Goal: Task Accomplishment & Management: Manage account settings

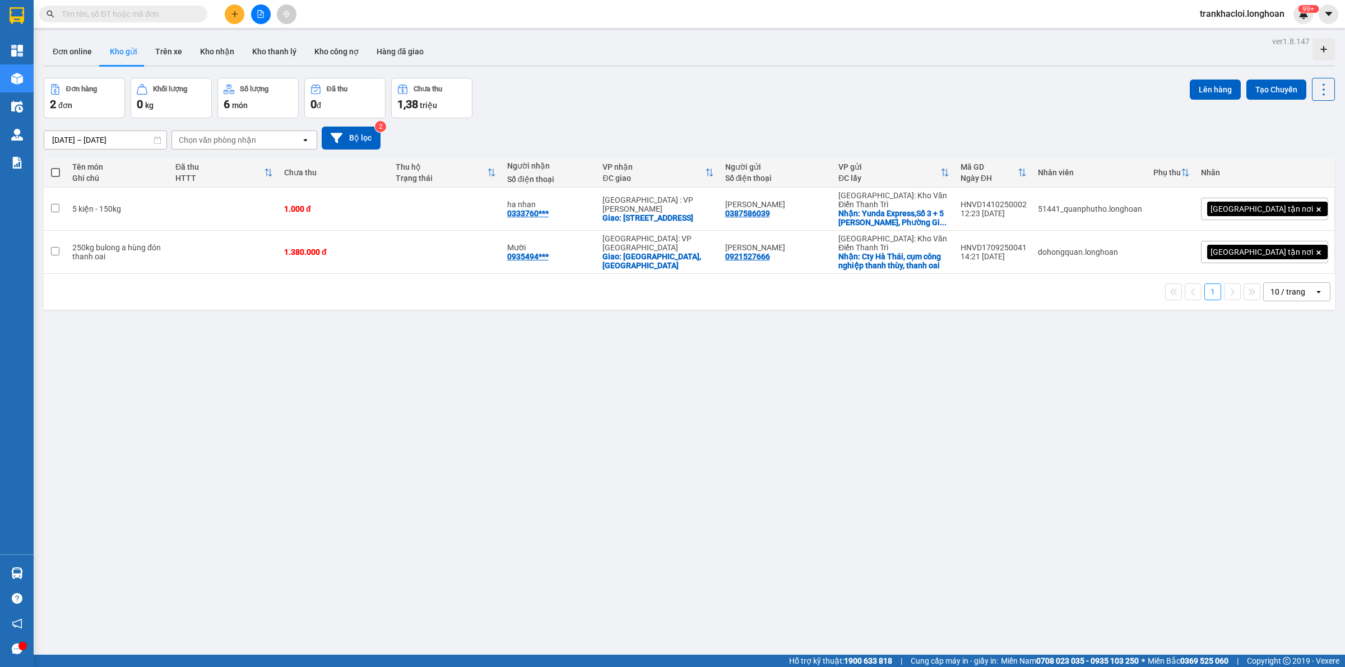
click at [846, 100] on div "Đơn hàng 2 đơn Khối lượng 0 kg Số lượng 6 món Đã thu 0 đ Chưa thu 1,38 triệu Lê…" at bounding box center [689, 98] width 1291 height 40
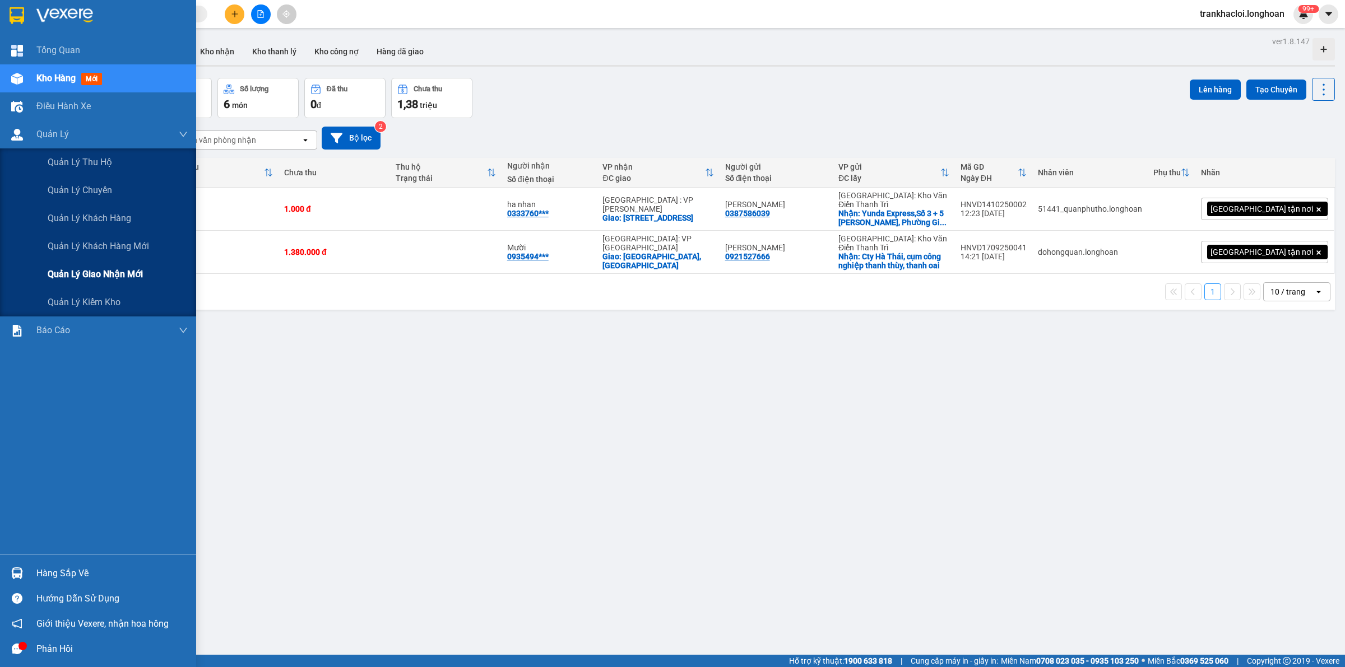
click at [85, 269] on span "Quản lý giao nhận mới" at bounding box center [95, 274] width 95 height 14
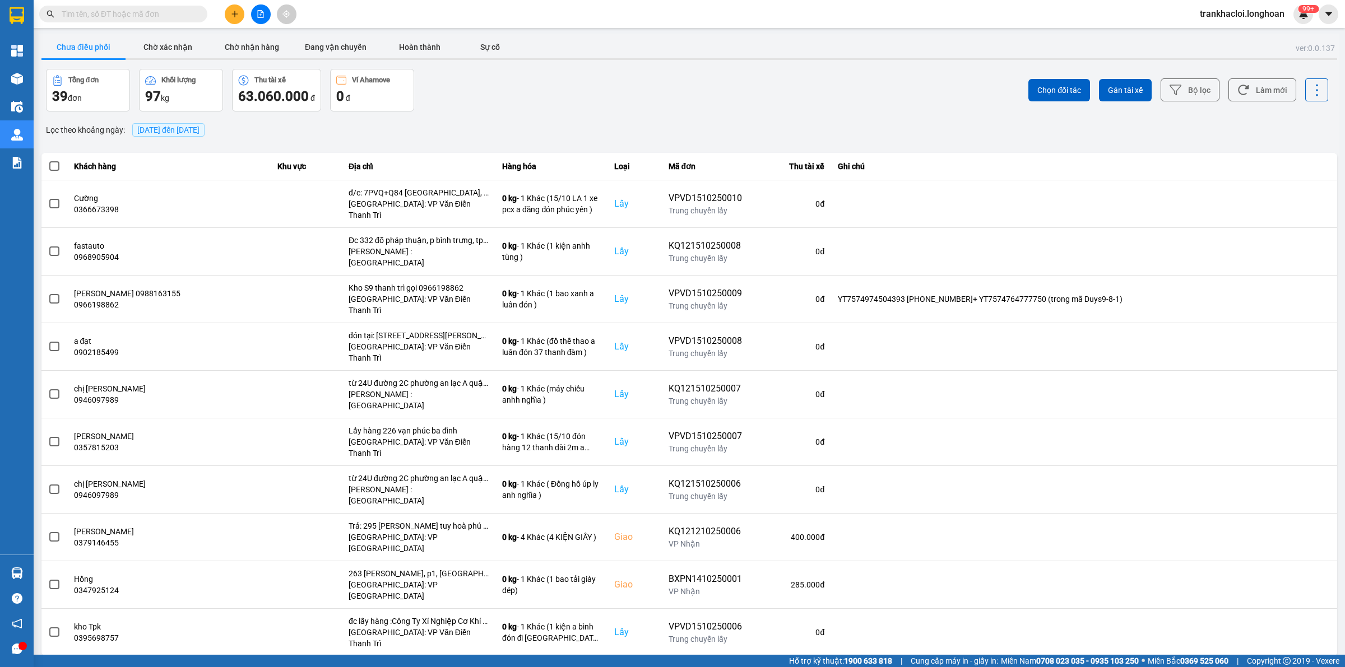
click at [205, 135] on span "[DATE] đến [DATE]" at bounding box center [168, 129] width 72 height 13
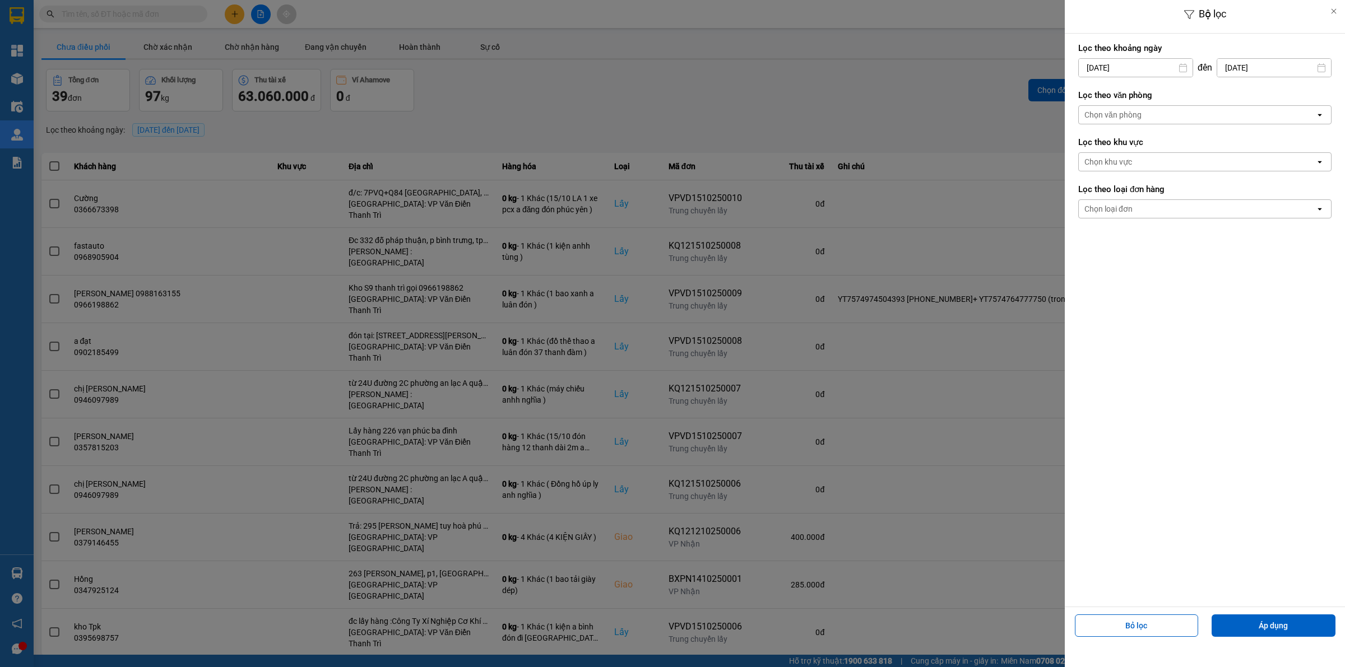
click at [1132, 116] on div "Chọn văn phòng" at bounding box center [1112, 114] width 57 height 11
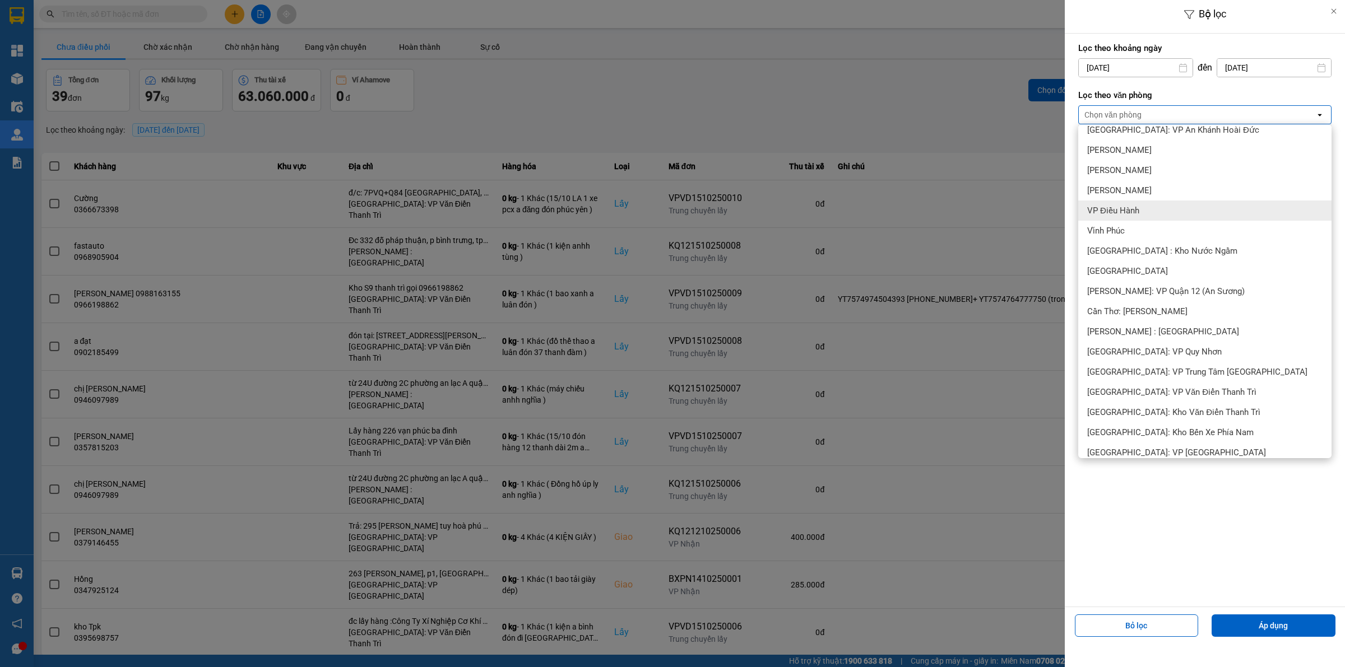
scroll to position [420, 0]
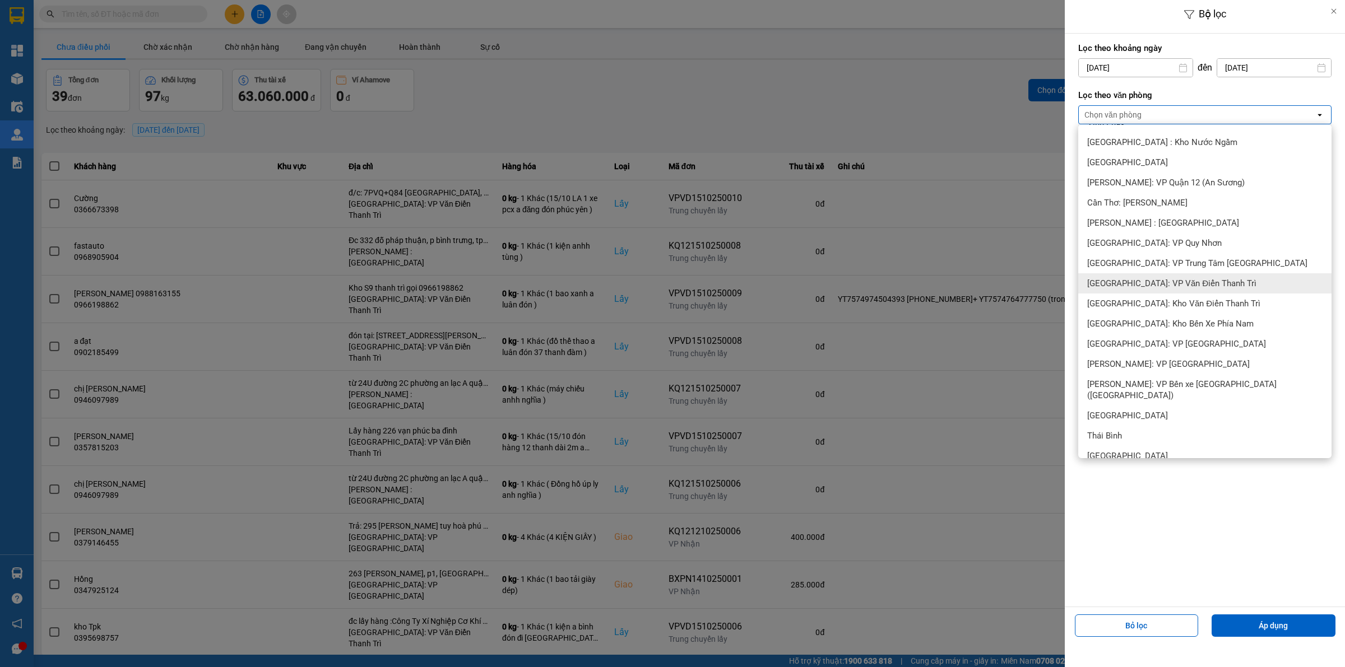
click at [1158, 285] on span "[GEOGRAPHIC_DATA]: VP Văn Điển Thanh Trì" at bounding box center [1171, 283] width 169 height 11
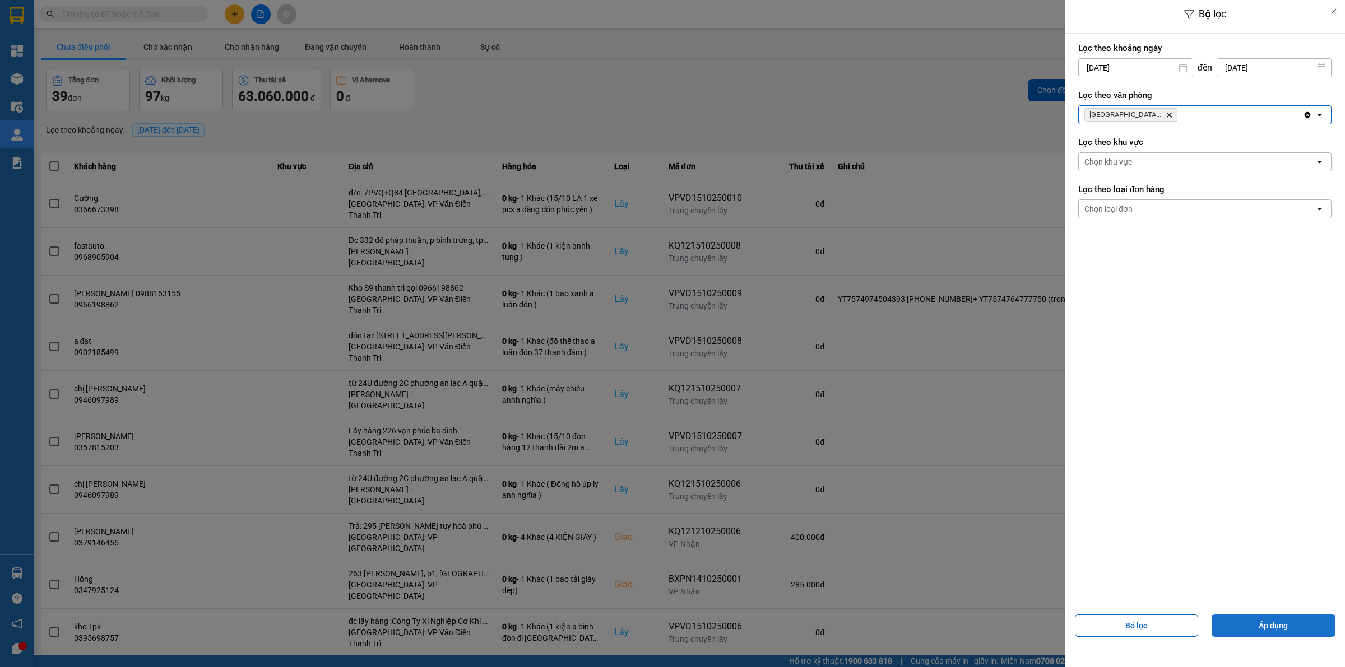
click at [1282, 624] on button "Áp dụng" at bounding box center [1273, 626] width 124 height 22
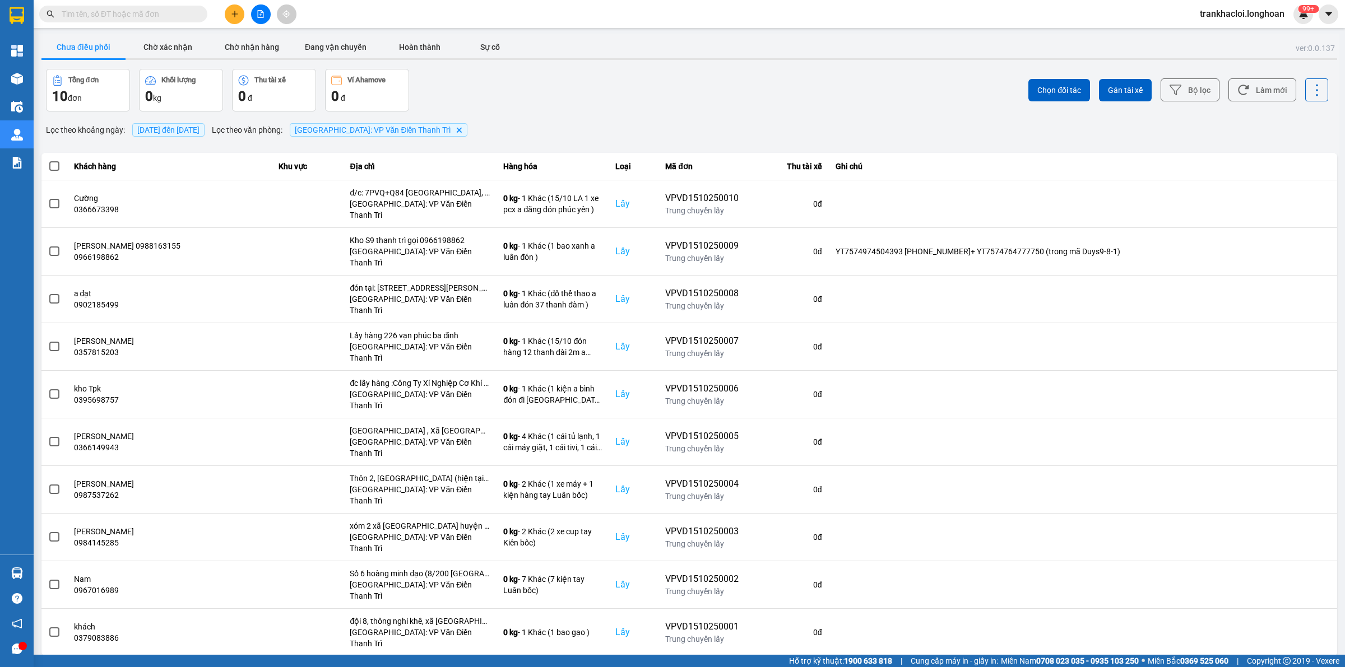
click at [1295, 660] on div "10 / trang" at bounding box center [1301, 665] width 35 height 11
click at [1296, 556] on div "100 / trang" at bounding box center [1307, 553] width 41 height 11
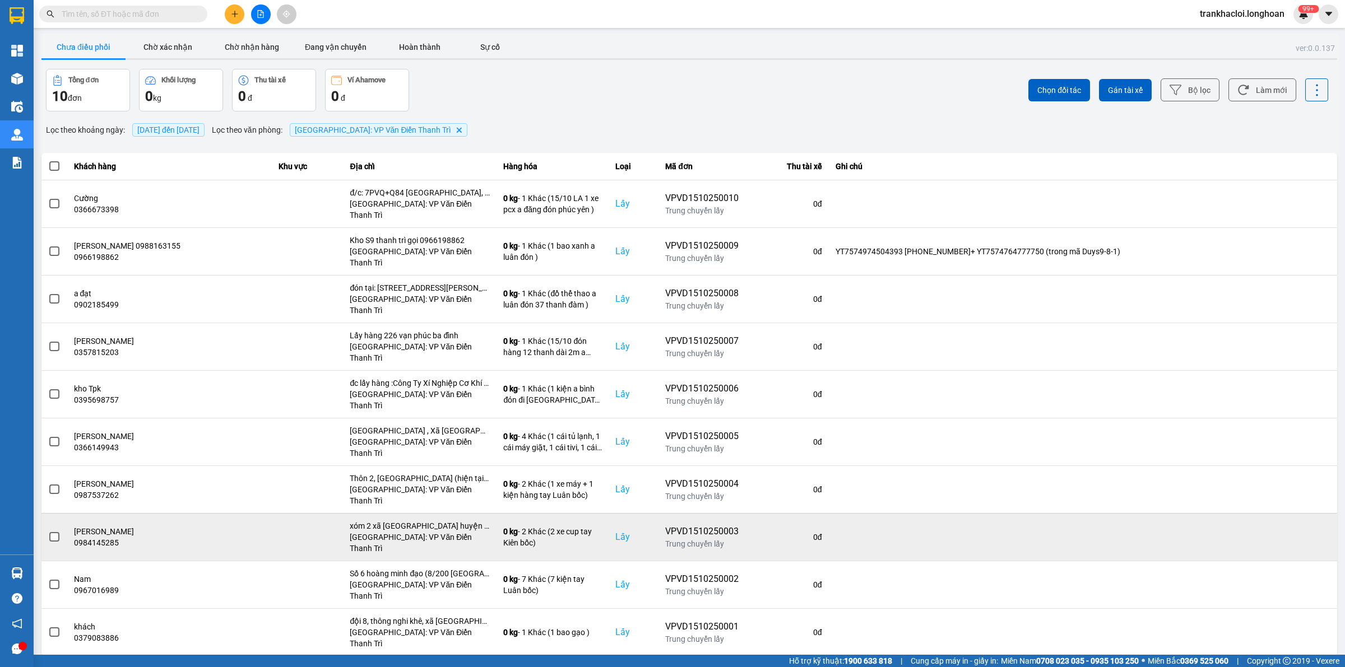
click at [56, 532] on span at bounding box center [54, 537] width 10 height 10
click at [48, 531] on input "checkbox" at bounding box center [48, 531] width 0 height 0
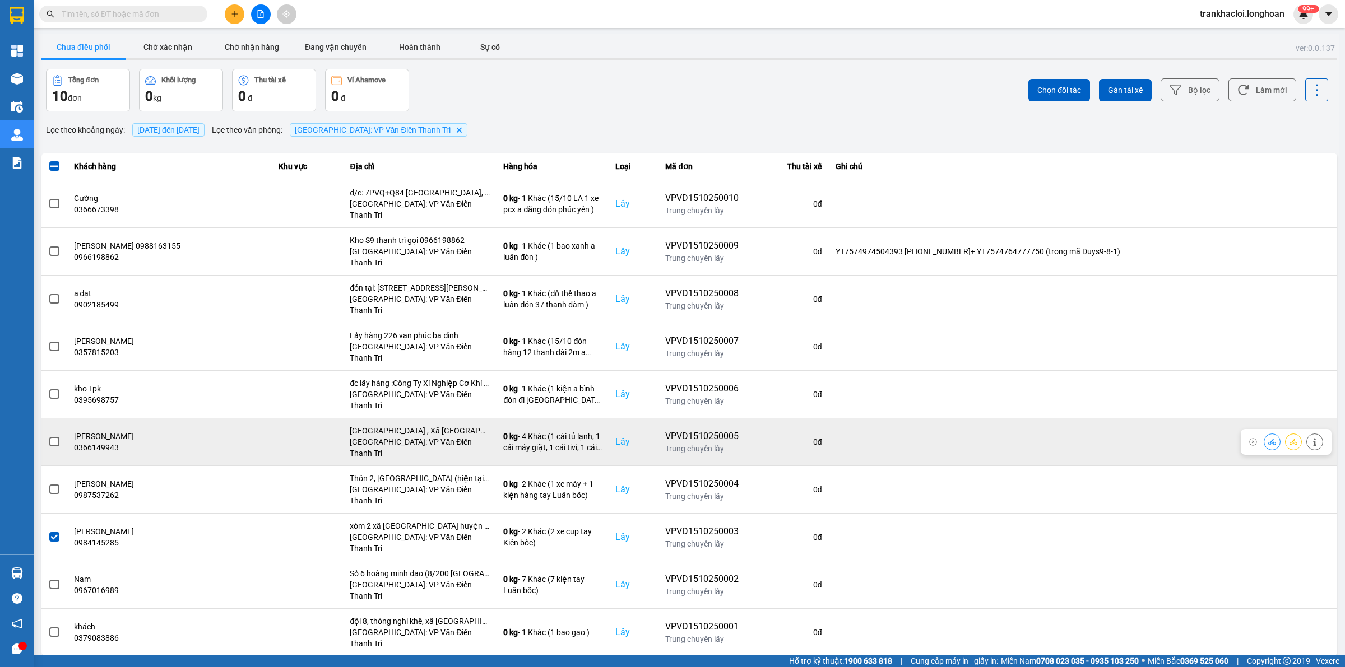
click at [54, 437] on span at bounding box center [54, 442] width 10 height 10
click at [48, 436] on input "checkbox" at bounding box center [48, 436] width 0 height 0
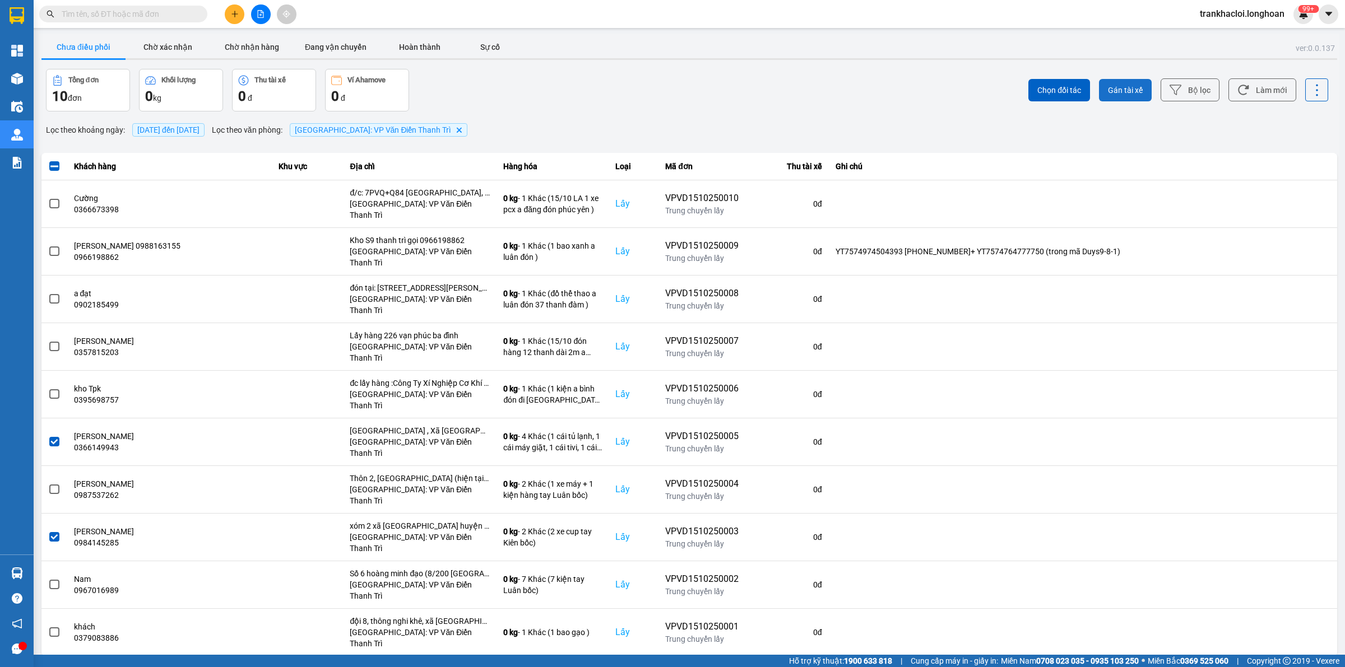
click at [1139, 90] on span "Gán tài xế" at bounding box center [1125, 90] width 35 height 11
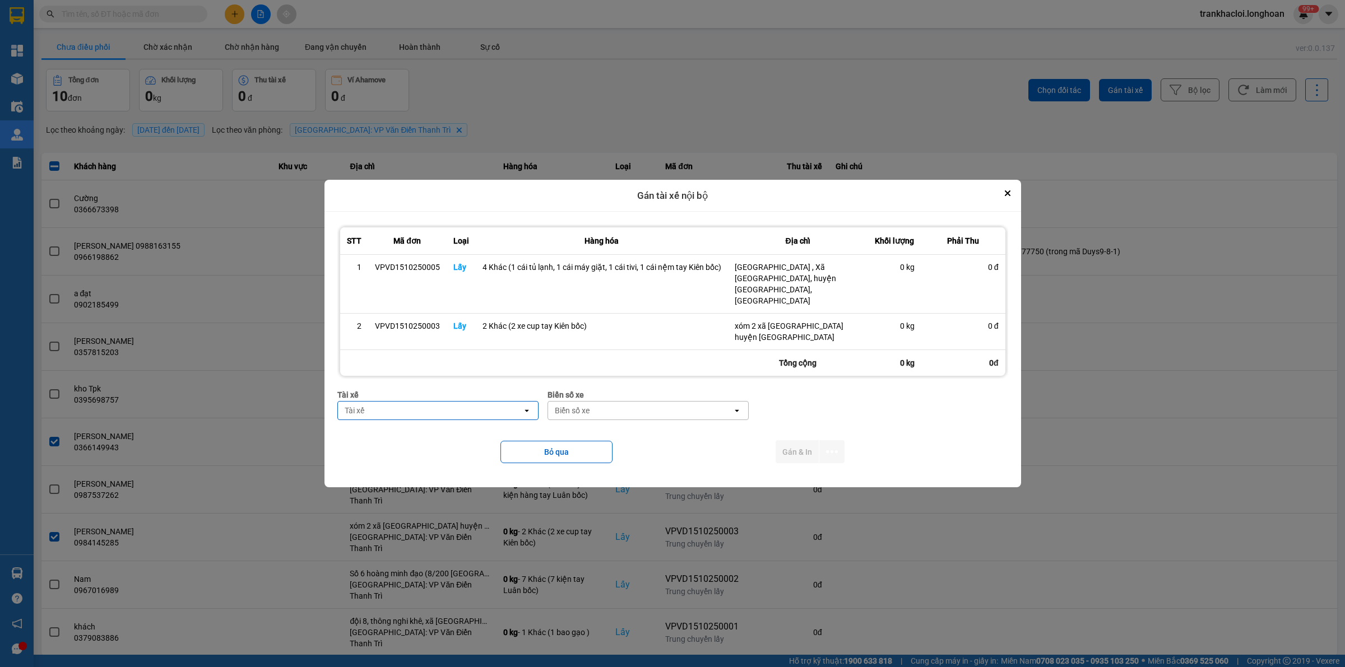
click at [446, 402] on div "Tài xế" at bounding box center [430, 411] width 184 height 18
type input "kiên"
click at [457, 444] on span "0869828247 - [PERSON_NAME] 0869.828.247" at bounding box center [430, 444] width 168 height 11
click at [615, 402] on div "Biển số xe" at bounding box center [640, 411] width 184 height 18
type input "83"
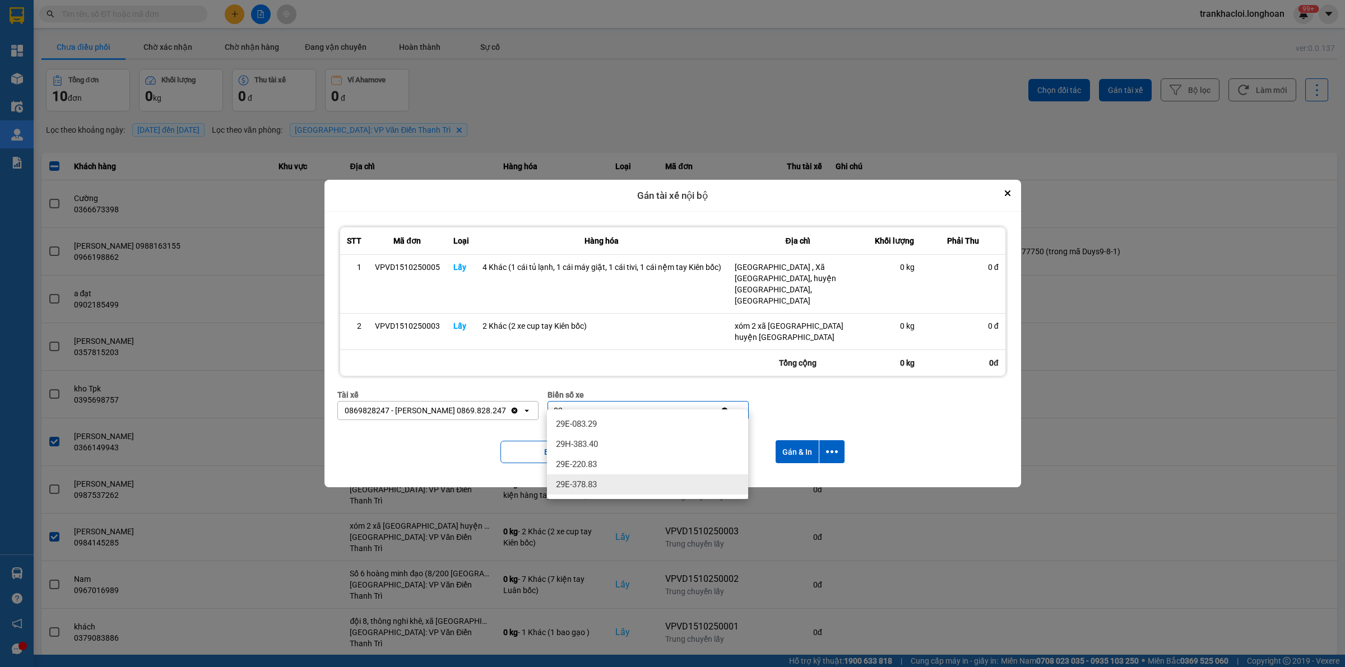
click at [616, 484] on div "29E-378.83" at bounding box center [647, 485] width 201 height 20
click at [832, 446] on icon "dialog" at bounding box center [832, 452] width 12 height 12
click at [791, 471] on span "Chỉ gán tài" at bounding box center [787, 471] width 37 height 11
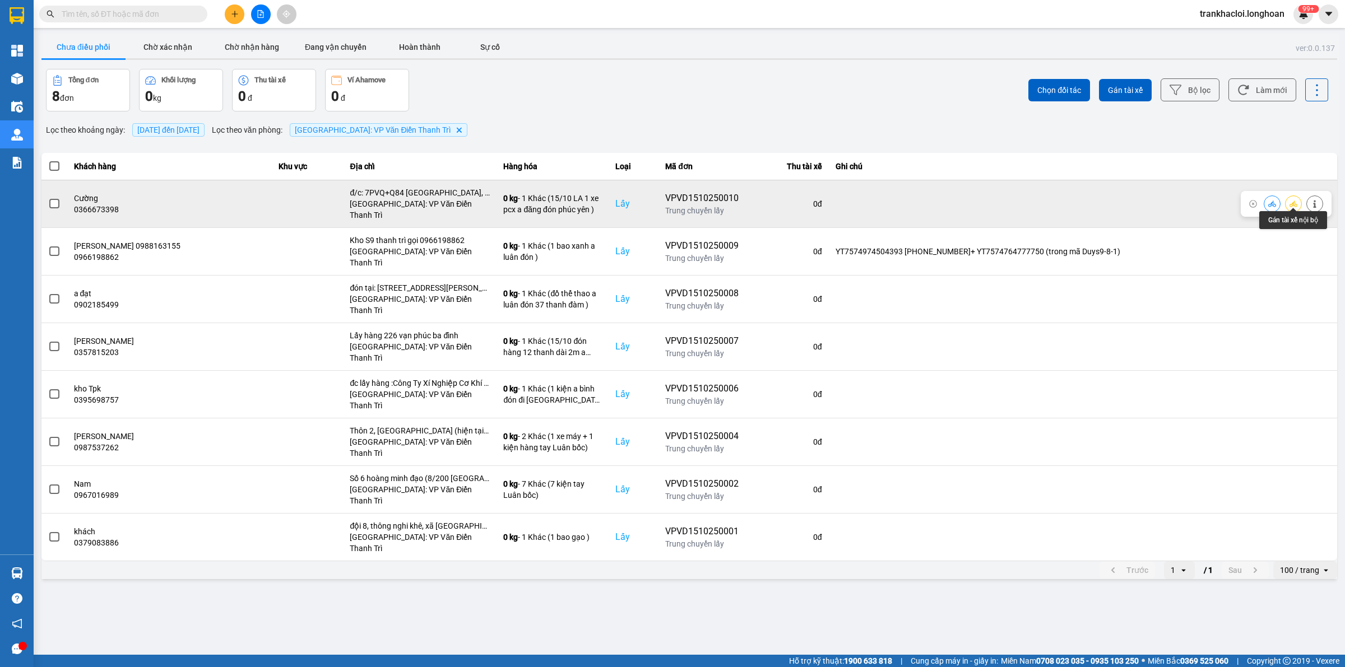
click at [1298, 199] on button at bounding box center [1293, 204] width 16 height 20
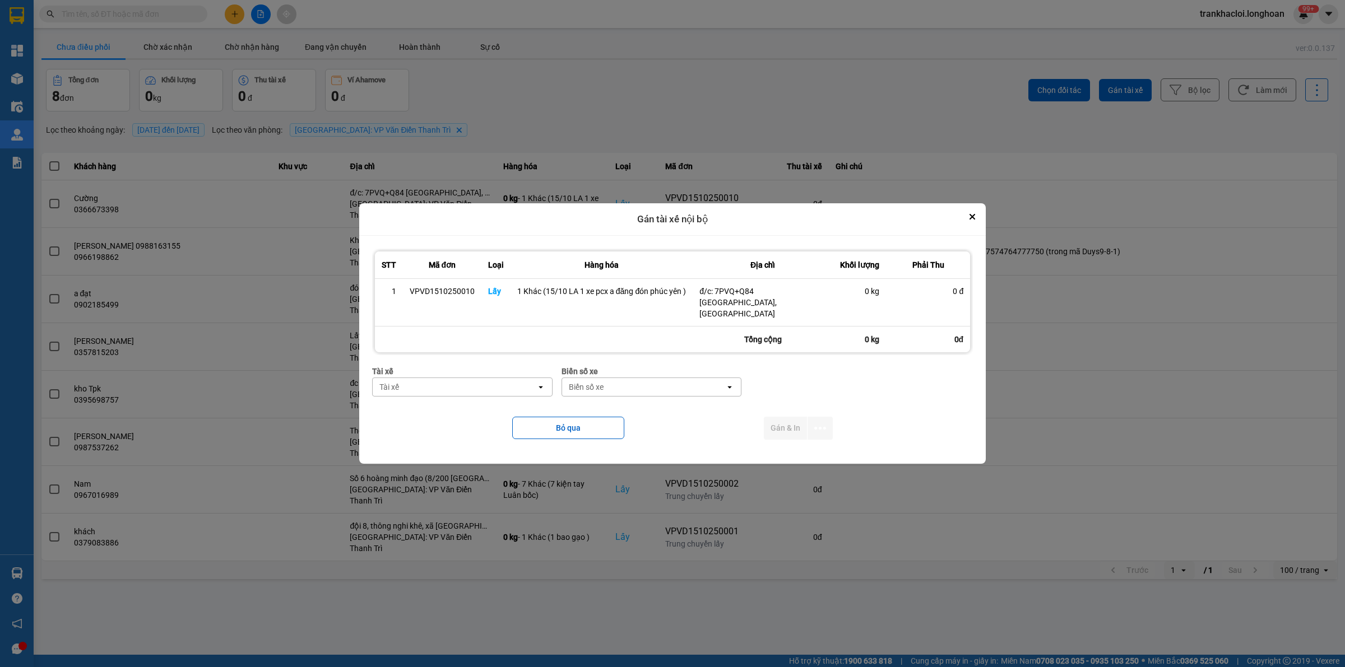
click at [412, 385] on div "Tài xế" at bounding box center [455, 387] width 164 height 18
type input "d"
type input "đă"
drag, startPoint x: 471, startPoint y: 414, endPoint x: 606, endPoint y: 388, distance: 136.8
click at [481, 414] on span "0859238386 - [PERSON_NAME] 0356.999.247" at bounding box center [463, 411] width 167 height 22
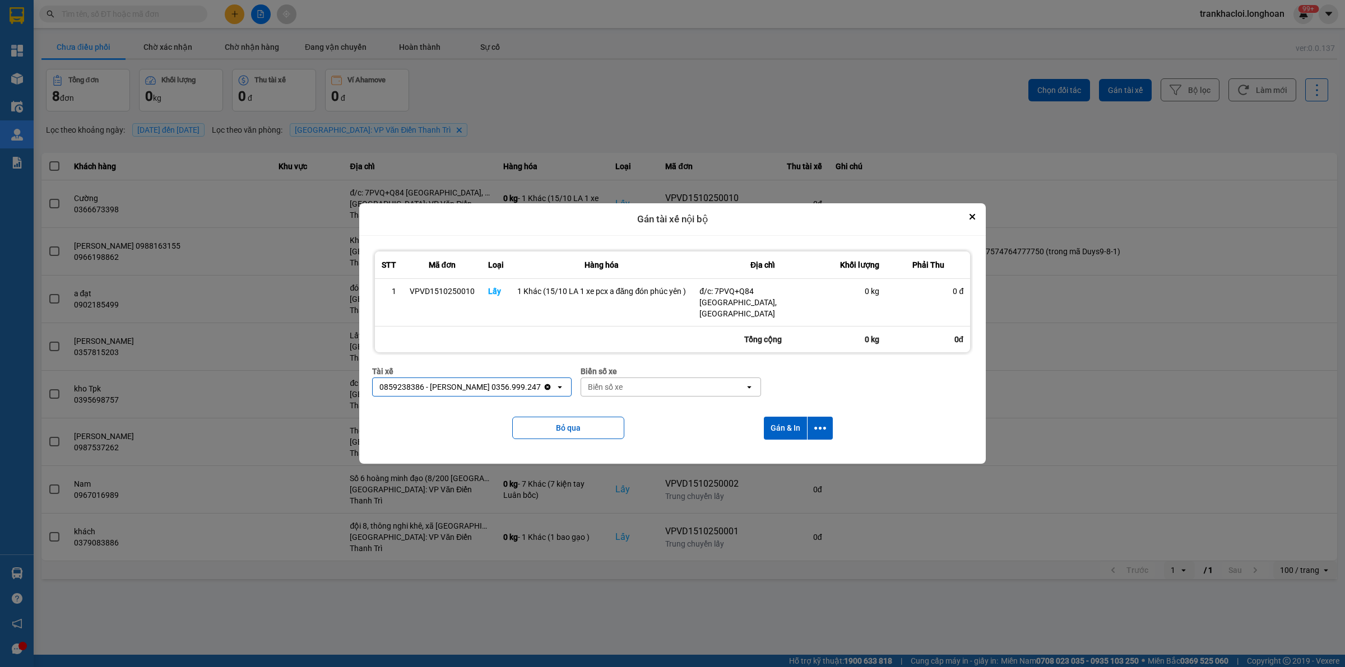
click at [645, 378] on div "Biển số xe" at bounding box center [663, 387] width 164 height 18
type input "33"
click at [626, 429] on span "29E-216.33" at bounding box center [606, 425] width 41 height 11
click at [824, 424] on icon "dialog" at bounding box center [820, 428] width 12 height 12
click at [789, 452] on span "Chỉ gán tài" at bounding box center [776, 453] width 37 height 11
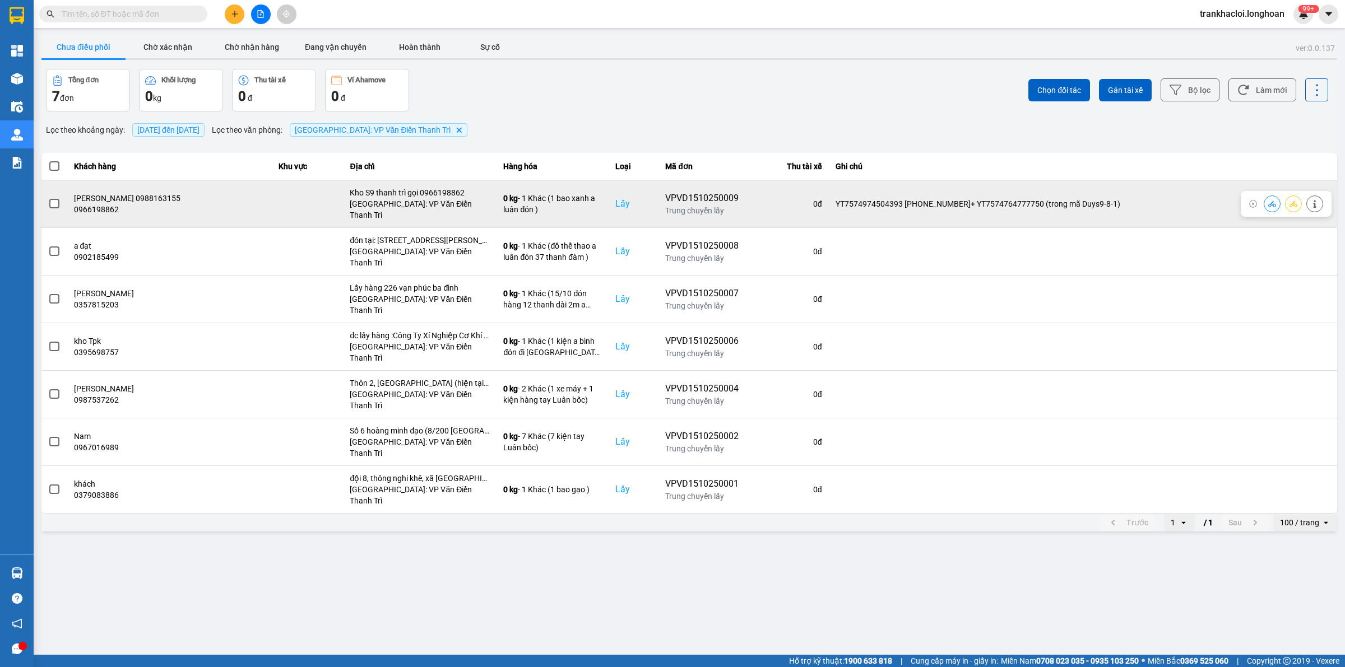
click at [55, 199] on span at bounding box center [54, 204] width 10 height 10
click at [48, 198] on input "checkbox" at bounding box center [48, 198] width 0 height 0
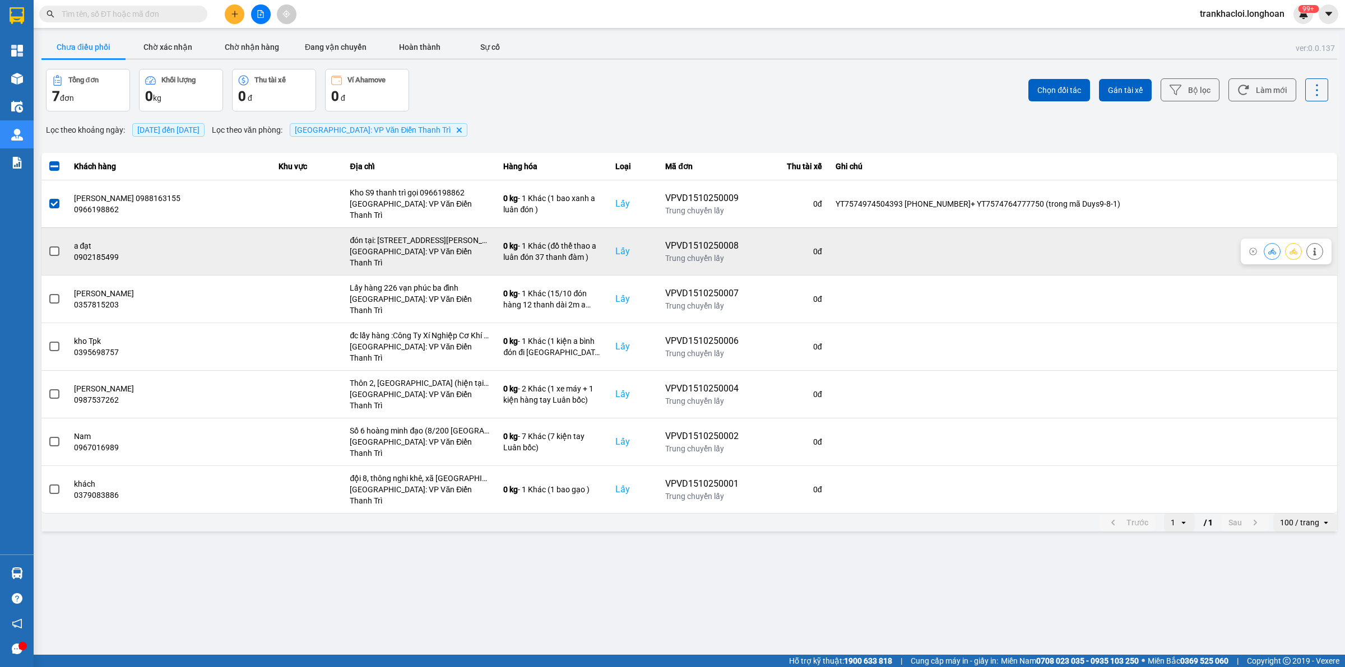
click at [52, 247] on span at bounding box center [54, 252] width 10 height 10
click at [48, 245] on input "checkbox" at bounding box center [48, 245] width 0 height 0
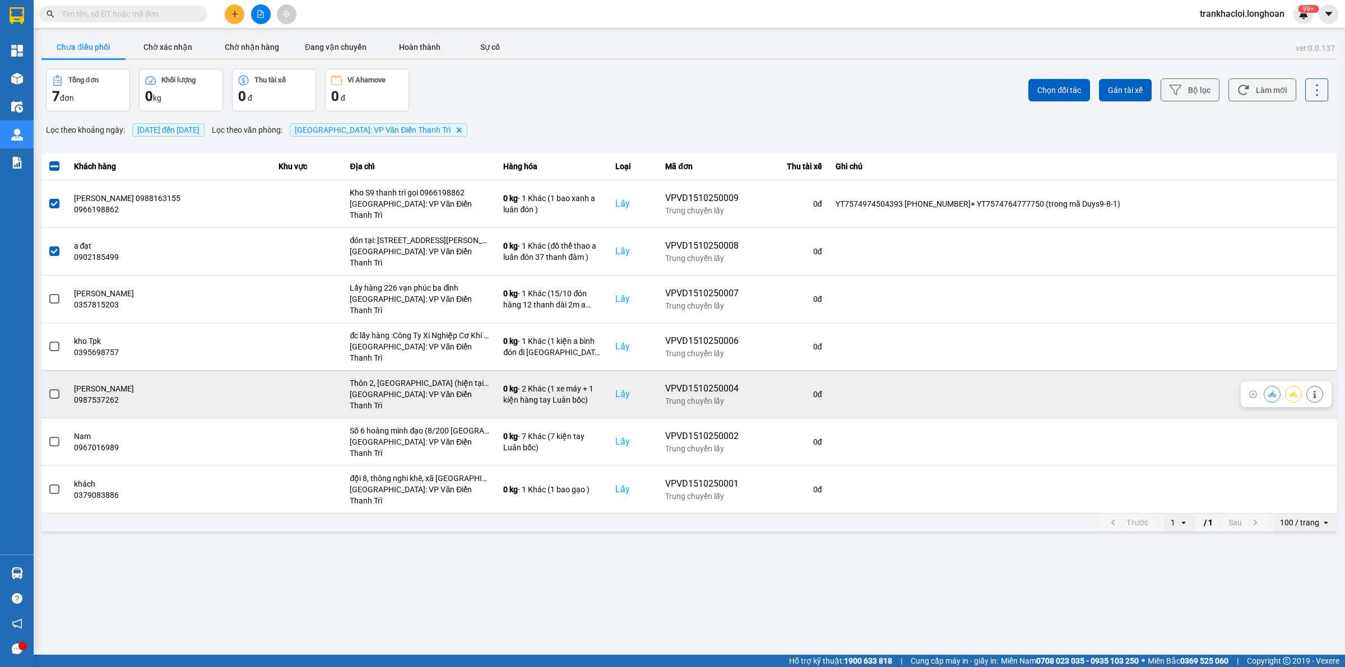
click at [56, 389] on span at bounding box center [54, 394] width 10 height 10
click at [48, 388] on input "checkbox" at bounding box center [48, 388] width 0 height 0
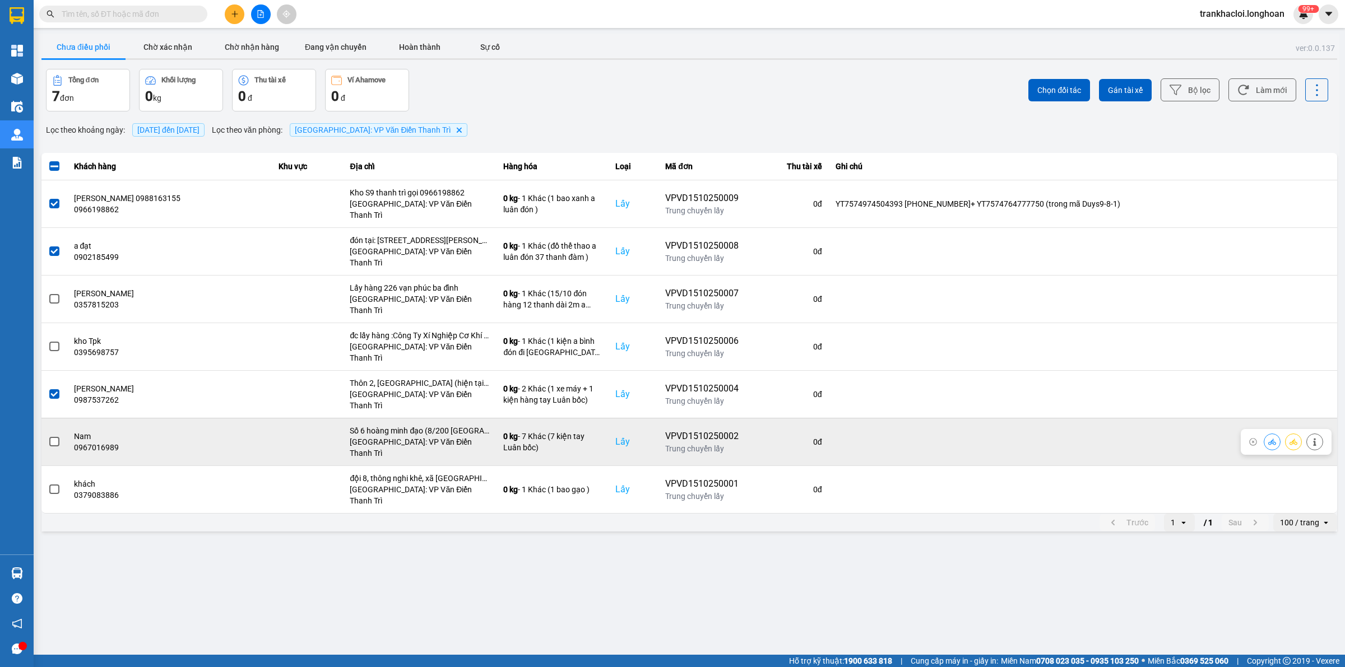
click at [52, 437] on span at bounding box center [54, 442] width 10 height 10
click at [48, 436] on input "checkbox" at bounding box center [48, 436] width 0 height 0
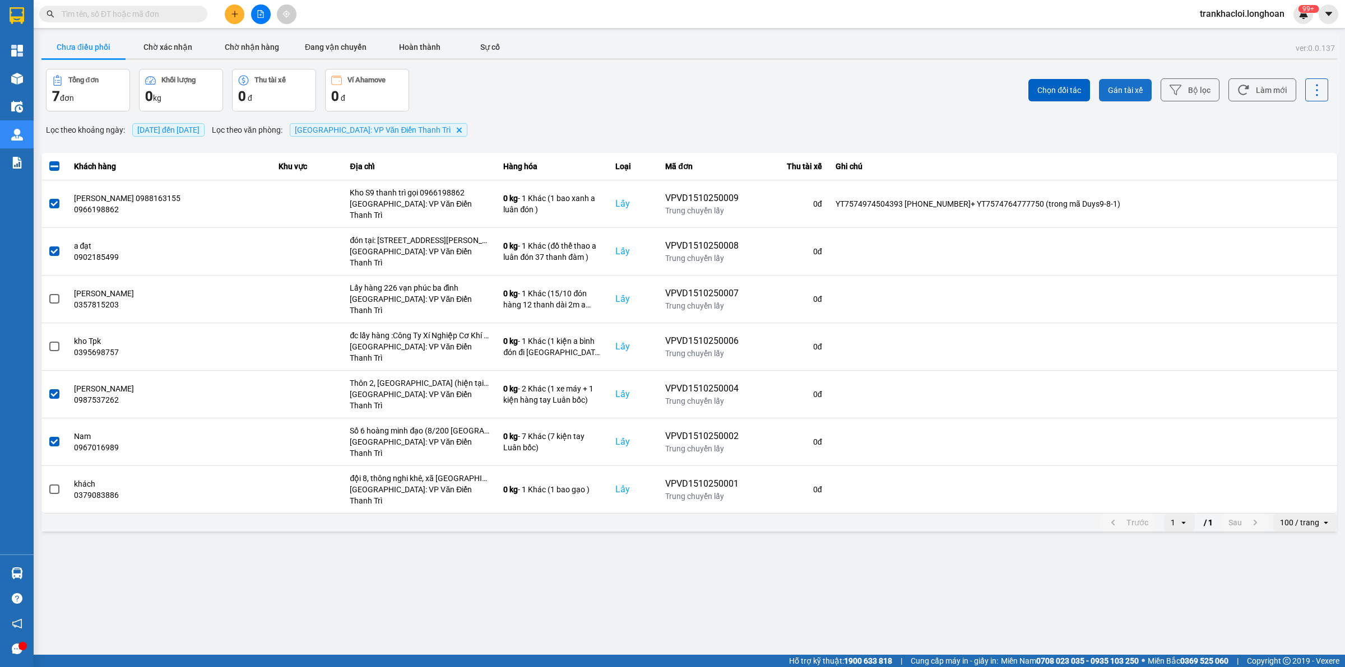
click at [1131, 96] on button "Gán tài xế" at bounding box center [1125, 90] width 53 height 22
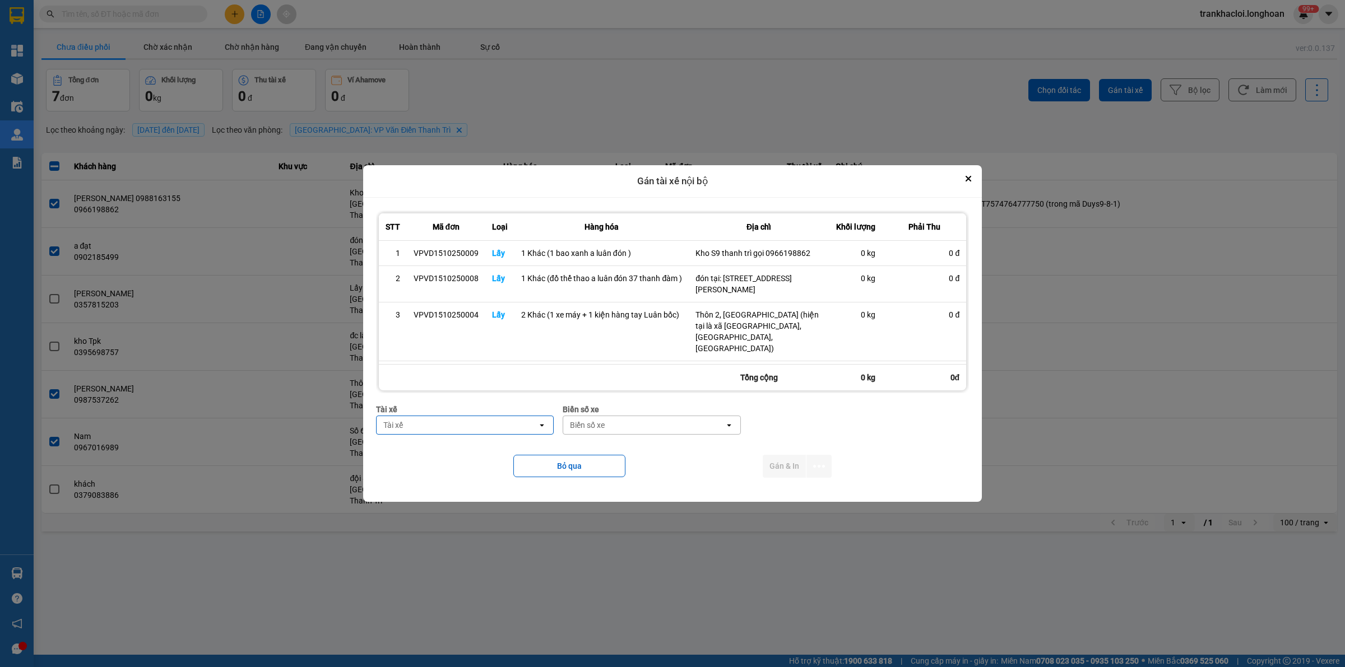
click at [407, 424] on div "Tài xế" at bounding box center [457, 425] width 161 height 18
type input "luân"
click at [493, 440] on div "0395666247 - [PERSON_NAME] 0395.666.247" at bounding box center [461, 449] width 181 height 20
click at [597, 426] on div "Biển số xe" at bounding box center [609, 425] width 35 height 11
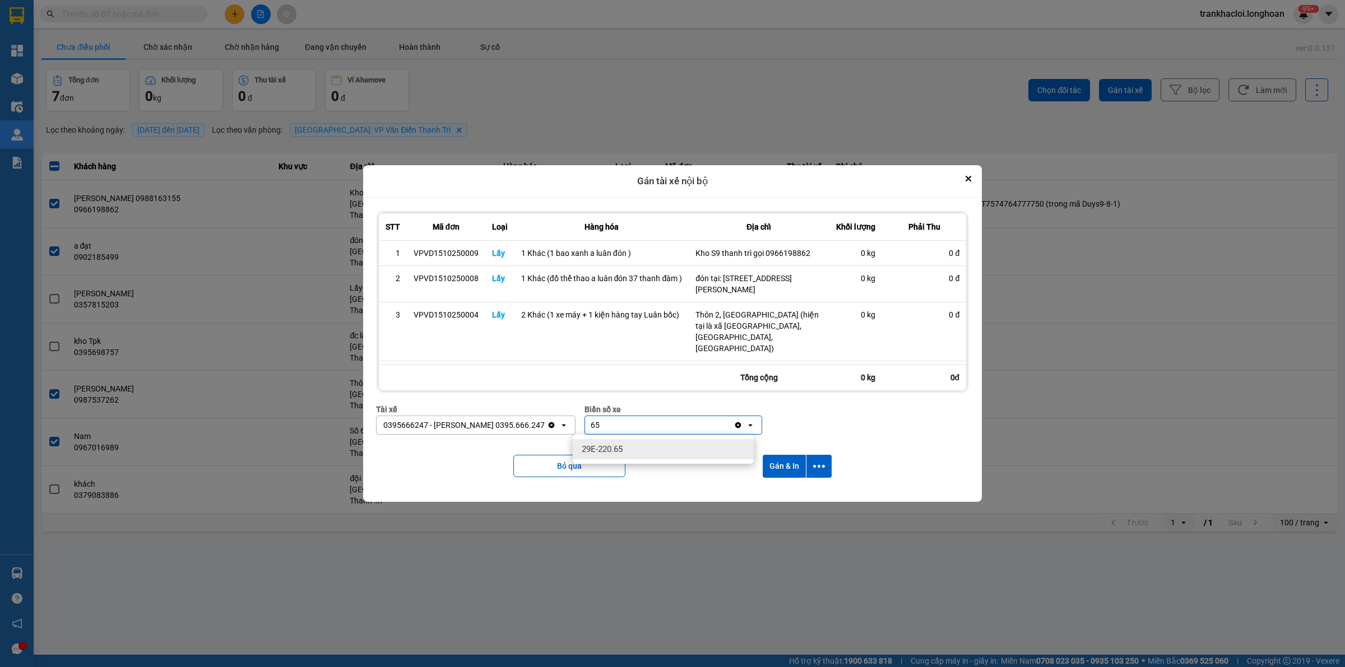
type input "65"
drag, startPoint x: 612, startPoint y: 444, endPoint x: 732, endPoint y: 444, distance: 119.9
click at [615, 444] on span "29E-220.65" at bounding box center [602, 449] width 41 height 11
click at [824, 468] on icon "dialog" at bounding box center [819, 466] width 12 height 3
click at [772, 496] on span "Chỉ gán tài" at bounding box center [776, 496] width 37 height 11
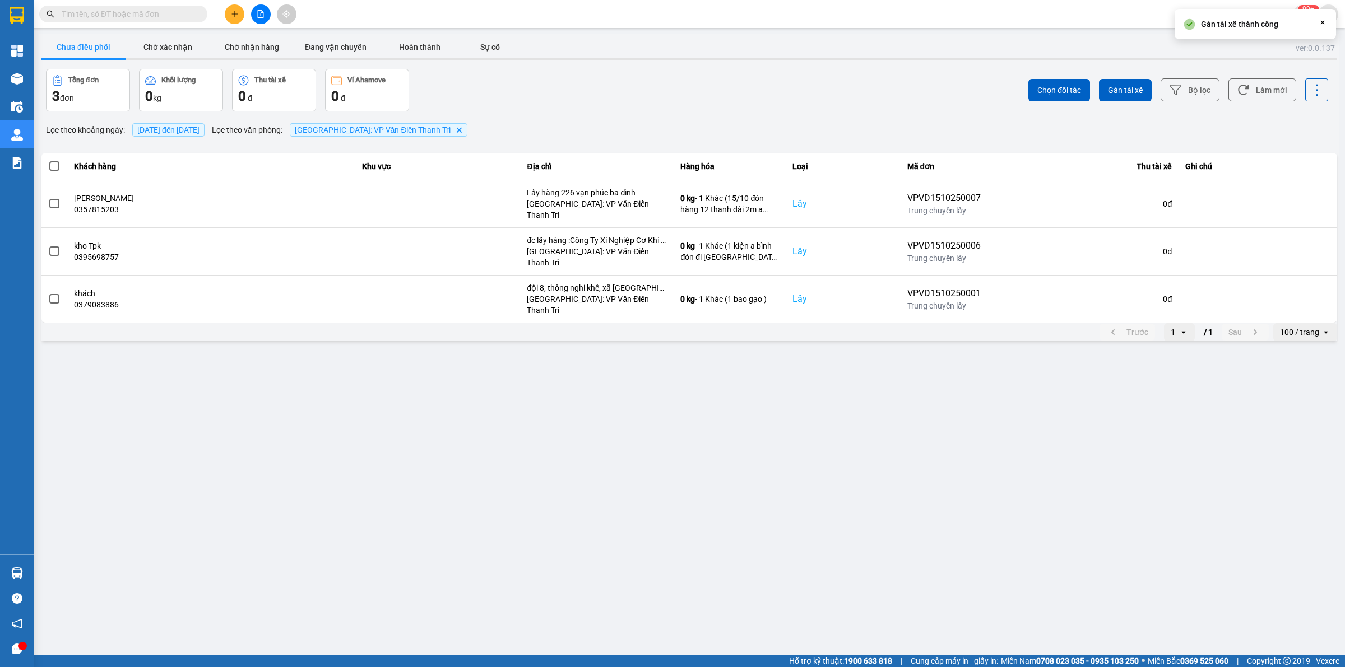
click at [687, 465] on main "ver: 0.0.137 Chưa điều phối Chờ xác nhận Chờ nhận hàng Đang vận chuyển Hoàn thà…" at bounding box center [672, 327] width 1345 height 655
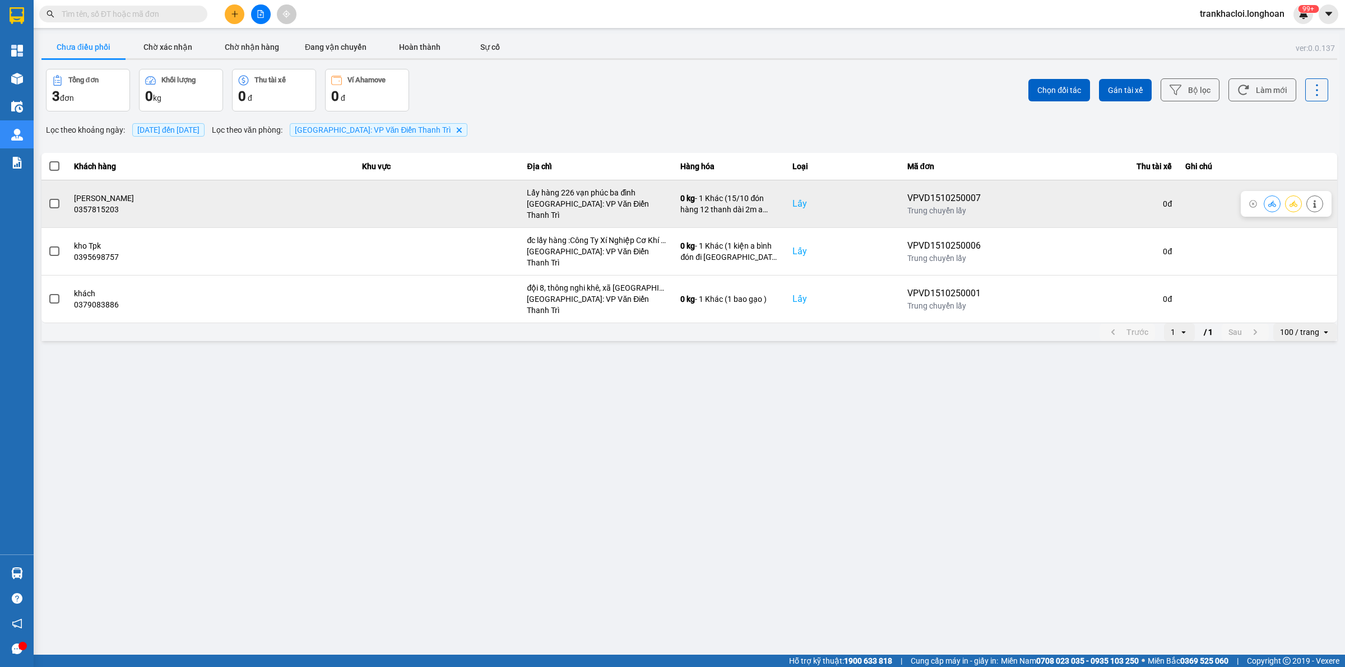
click at [53, 199] on span at bounding box center [54, 204] width 10 height 10
click at [48, 198] on input "checkbox" at bounding box center [48, 198] width 0 height 0
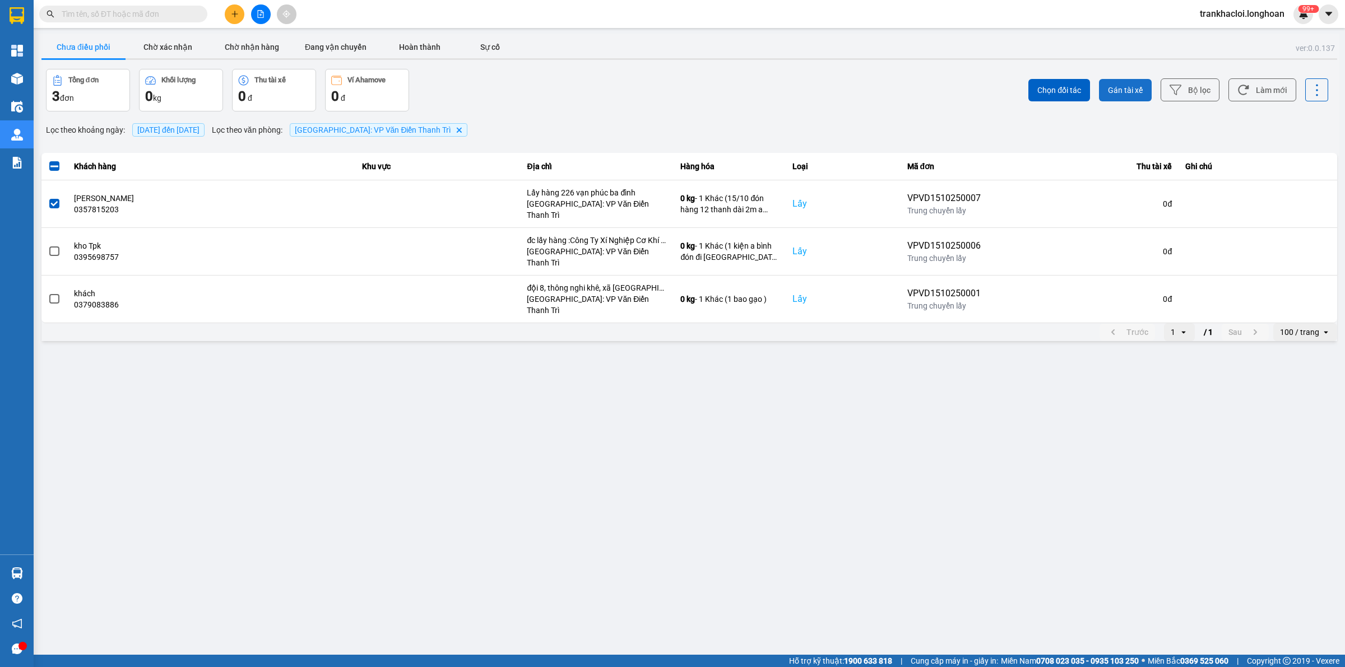
click at [1136, 87] on span "Gán tài xế" at bounding box center [1125, 90] width 35 height 11
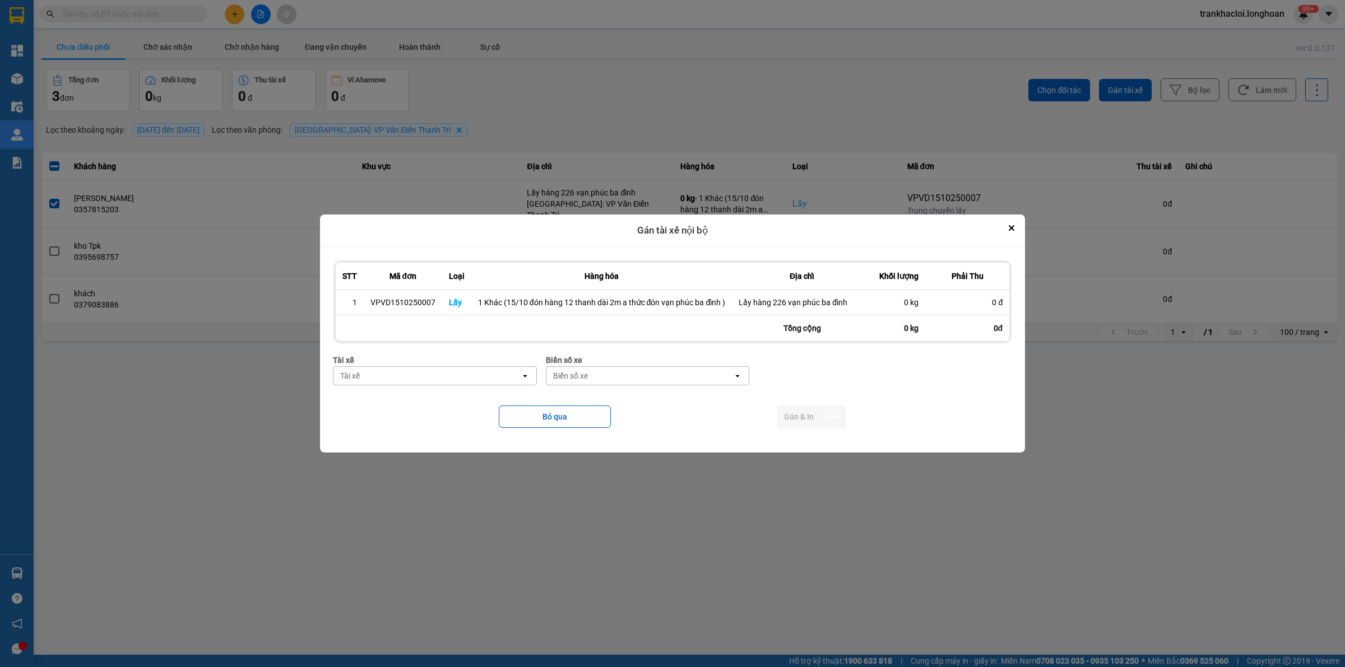
click at [423, 380] on div "Tài xế" at bounding box center [426, 376] width 187 height 18
type input "thức"
click at [429, 401] on span "0353762489 - vũ văn thức lái xe 0356.323.247" at bounding box center [426, 399] width 168 height 11
click at [630, 377] on div "Biển số xe" at bounding box center [639, 376] width 187 height 18
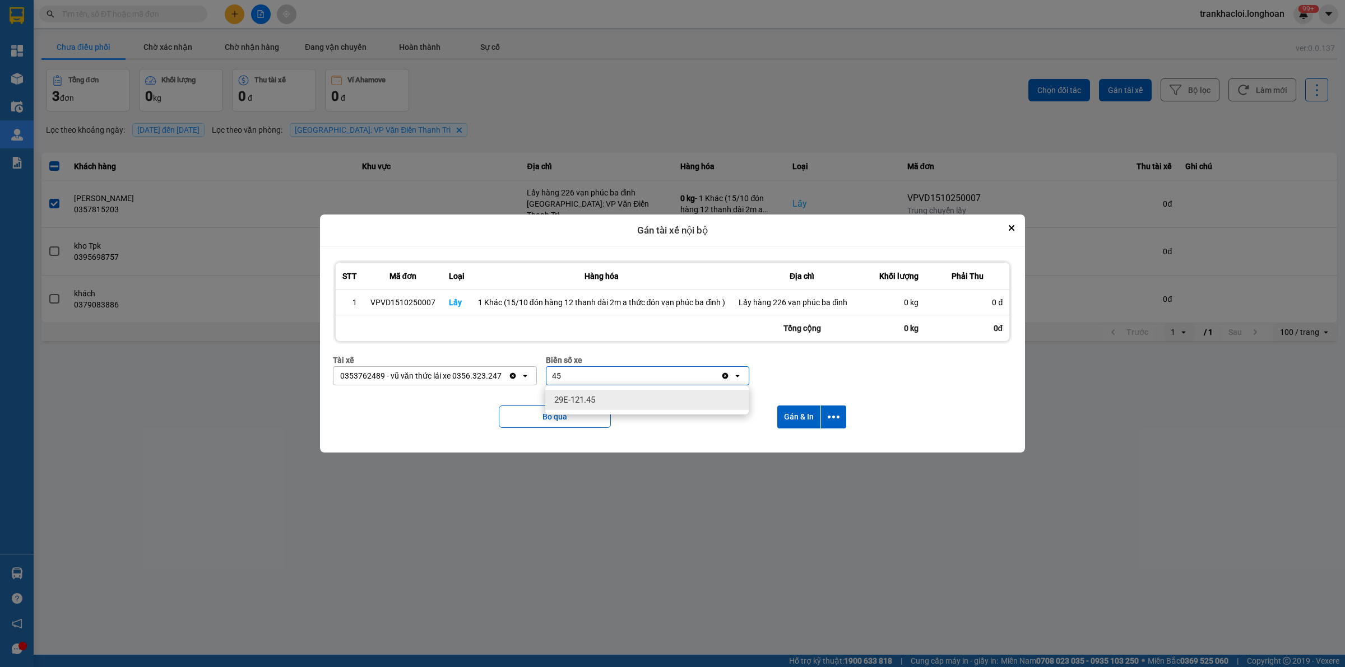
type input "45"
click at [592, 398] on span "29E-121.45" at bounding box center [574, 399] width 41 height 11
click at [824, 417] on button "dialog" at bounding box center [833, 417] width 25 height 23
click at [789, 447] on span "Chỉ gán tài" at bounding box center [788, 447] width 37 height 11
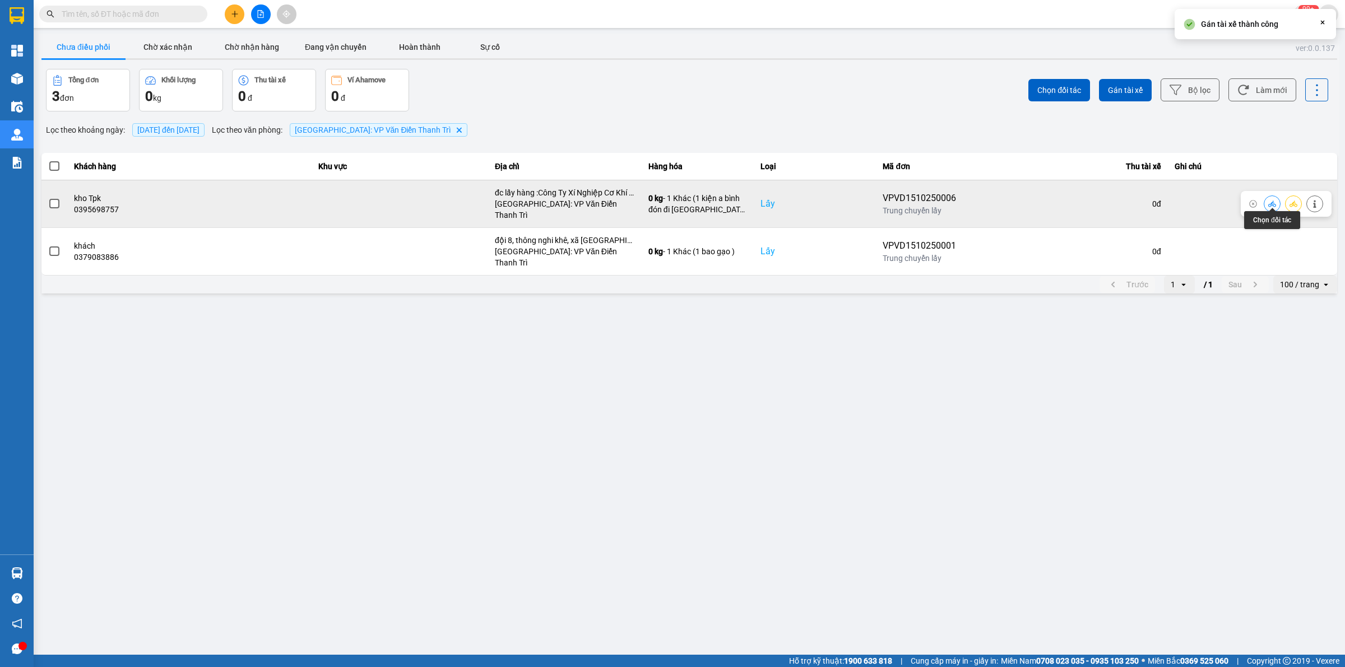
click at [1292, 200] on icon at bounding box center [1293, 204] width 8 height 8
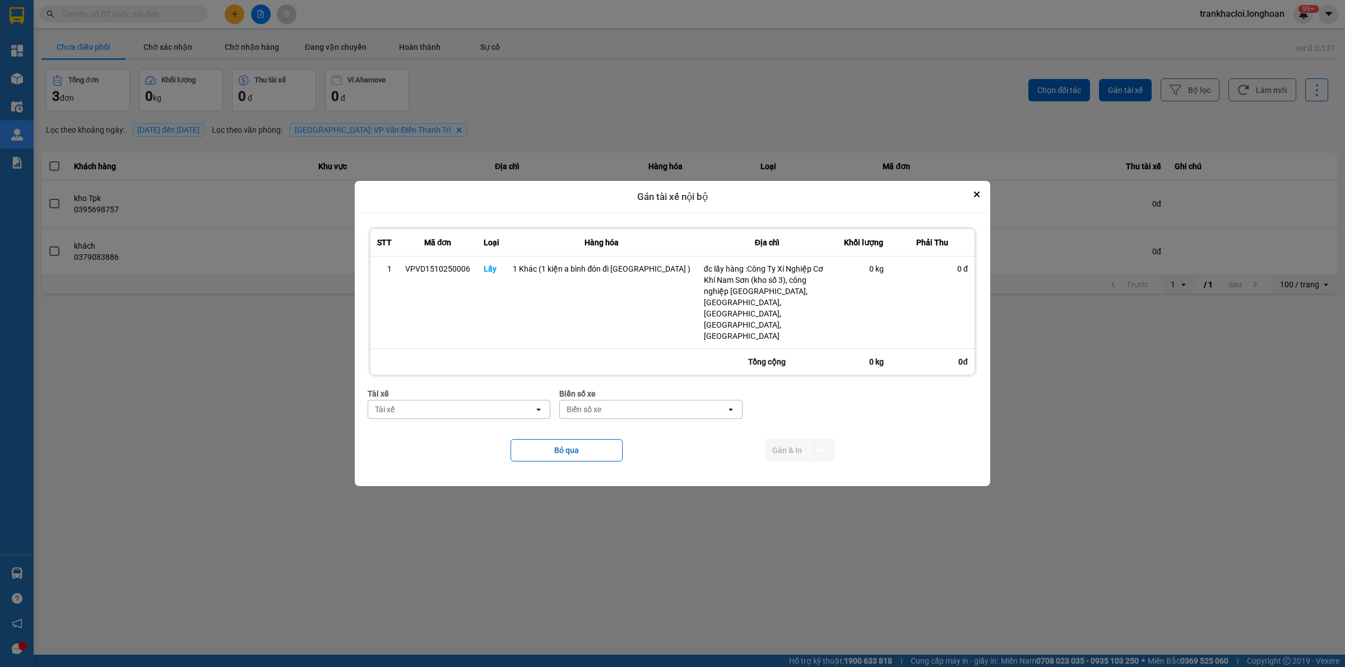
click at [472, 401] on div "Tài xế" at bounding box center [451, 410] width 166 height 18
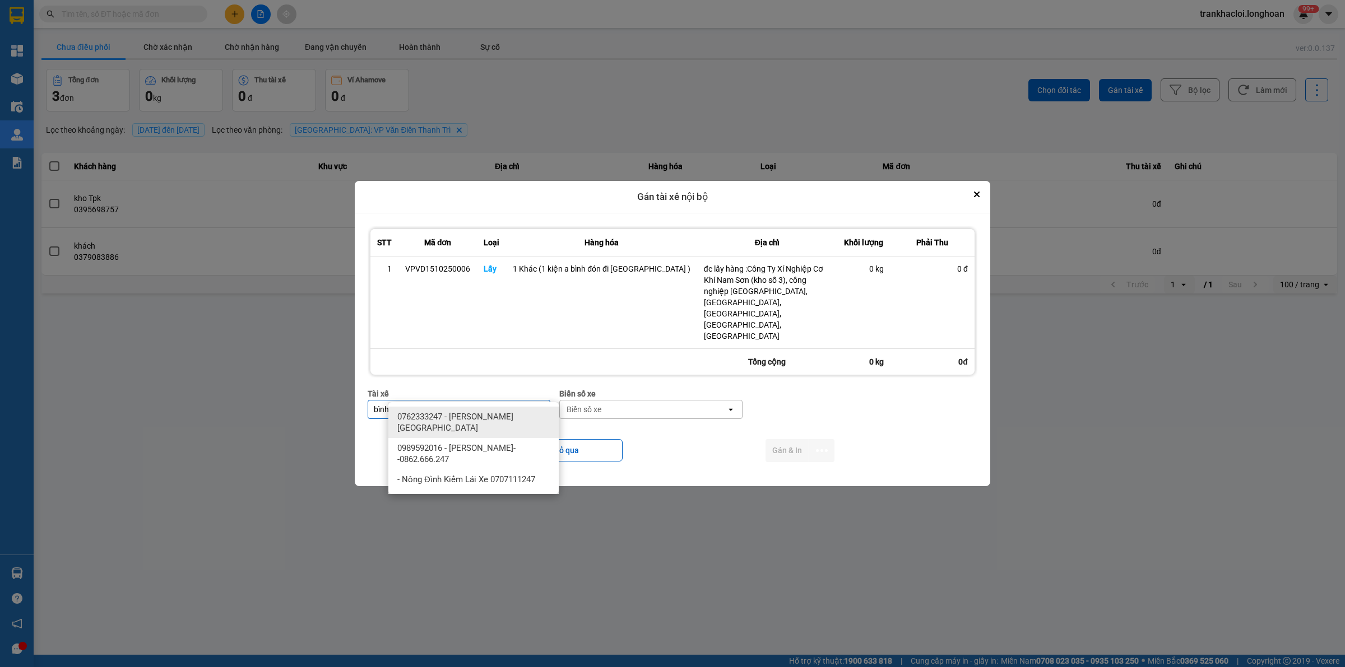
type input "bình"
click at [467, 444] on span "0989592016 - [PERSON_NAME]--0862.666.247" at bounding box center [475, 454] width 157 height 22
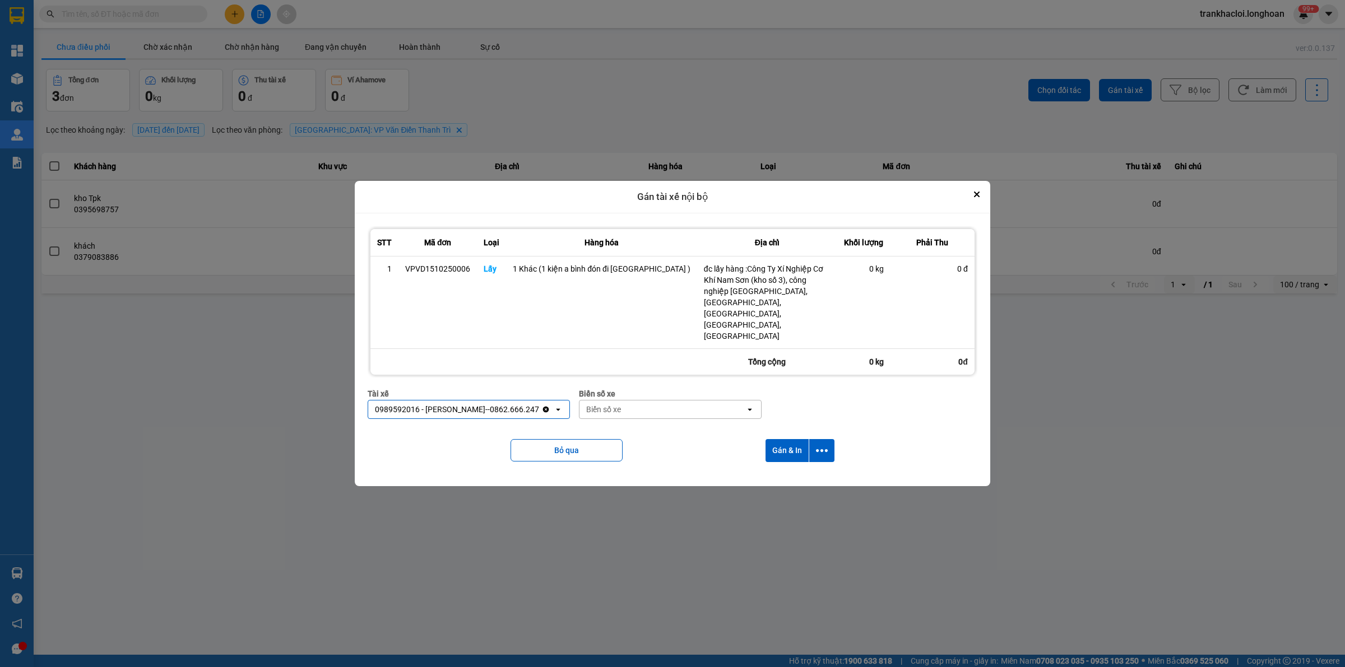
click at [586, 404] on input "dialog" at bounding box center [585, 409] width 1 height 11
type input "44"
click at [626, 410] on div "29E-122.44" at bounding box center [680, 417] width 170 height 20
click at [819, 445] on icon "dialog" at bounding box center [822, 451] width 12 height 12
click at [779, 461] on span "Chỉ gán tài" at bounding box center [770, 464] width 37 height 11
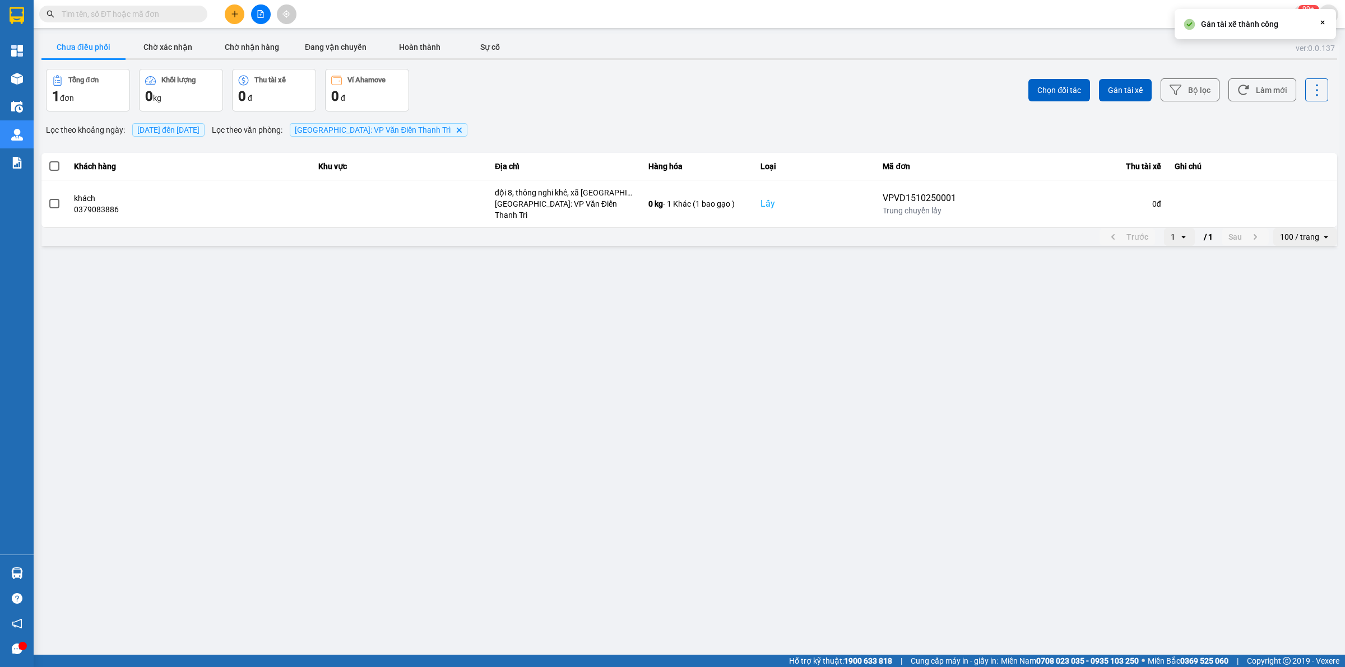
click at [1071, 387] on main "ver: 0.0.137 Chưa điều phối Chờ xác nhận Chờ nhận hàng Đang vận chuyển Hoàn thà…" at bounding box center [672, 327] width 1345 height 655
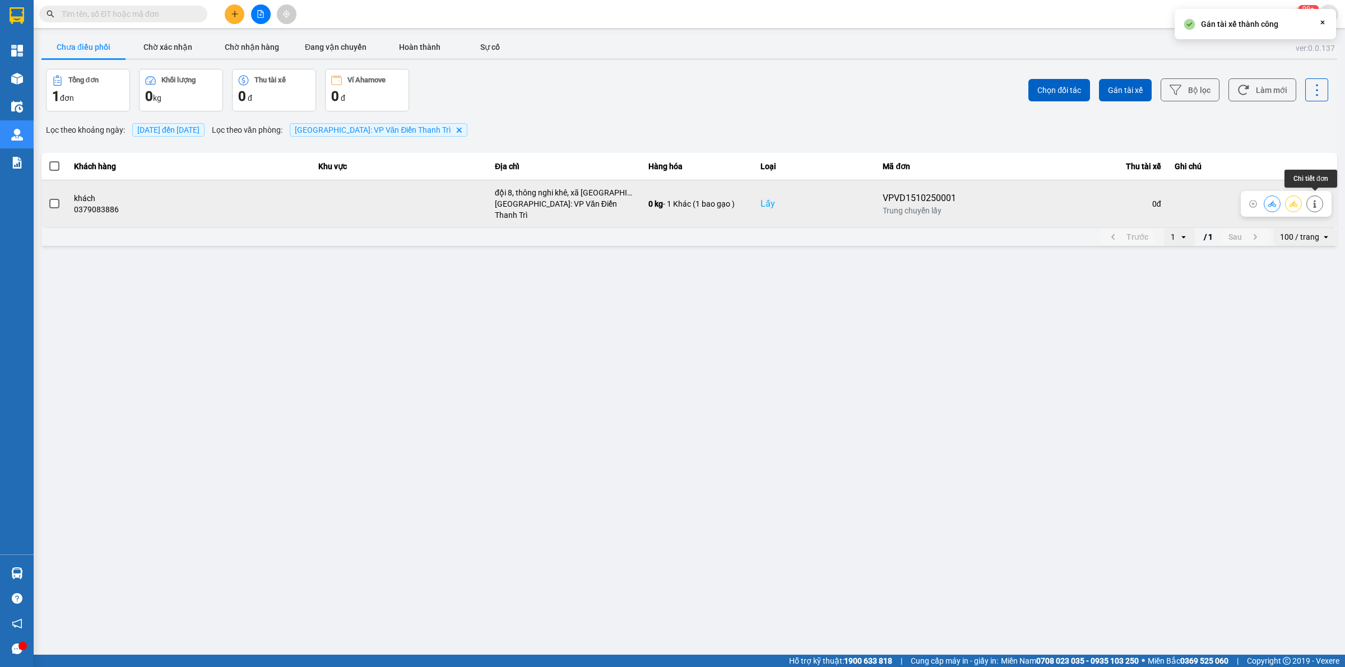
click at [1318, 203] on icon at bounding box center [1315, 204] width 8 height 8
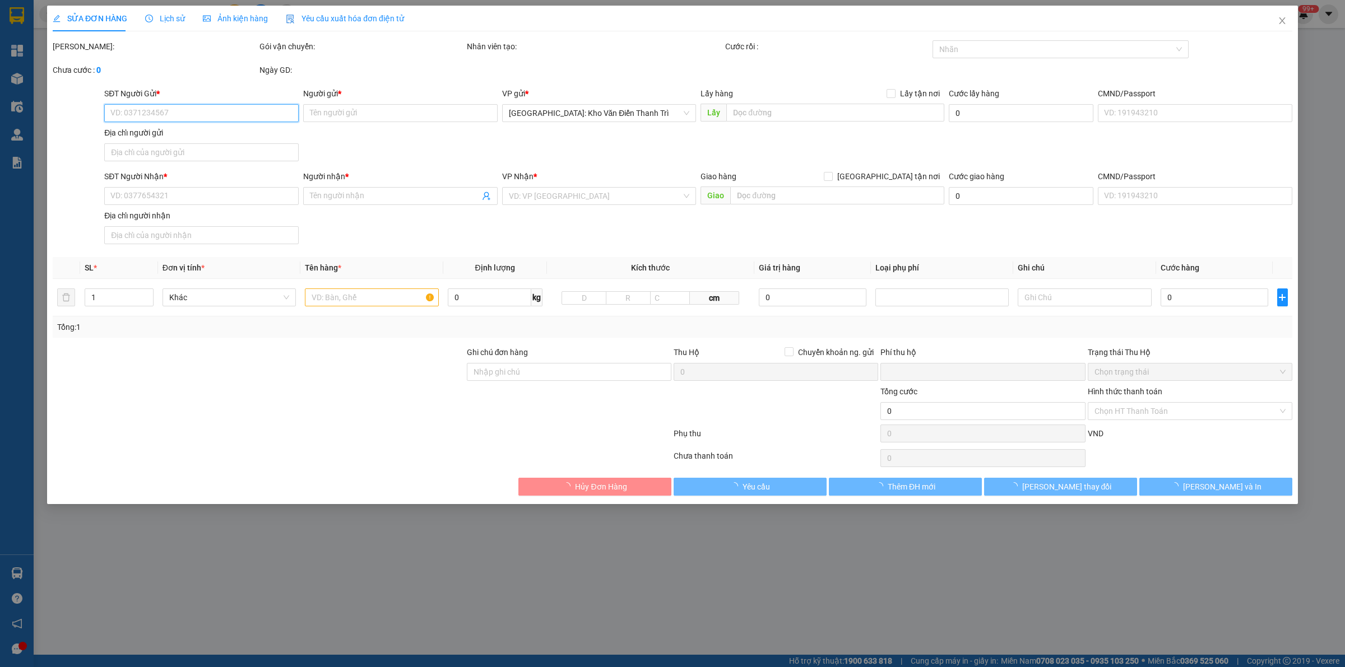
type input "0379083886"
type input "khách"
checkbox input "true"
type input "đội 8, thông nghi khê, xã [GEOGRAPHIC_DATA], huyện [GEOGRAPHIC_DATA], [GEOGRAPH…"
type input "0985532028"
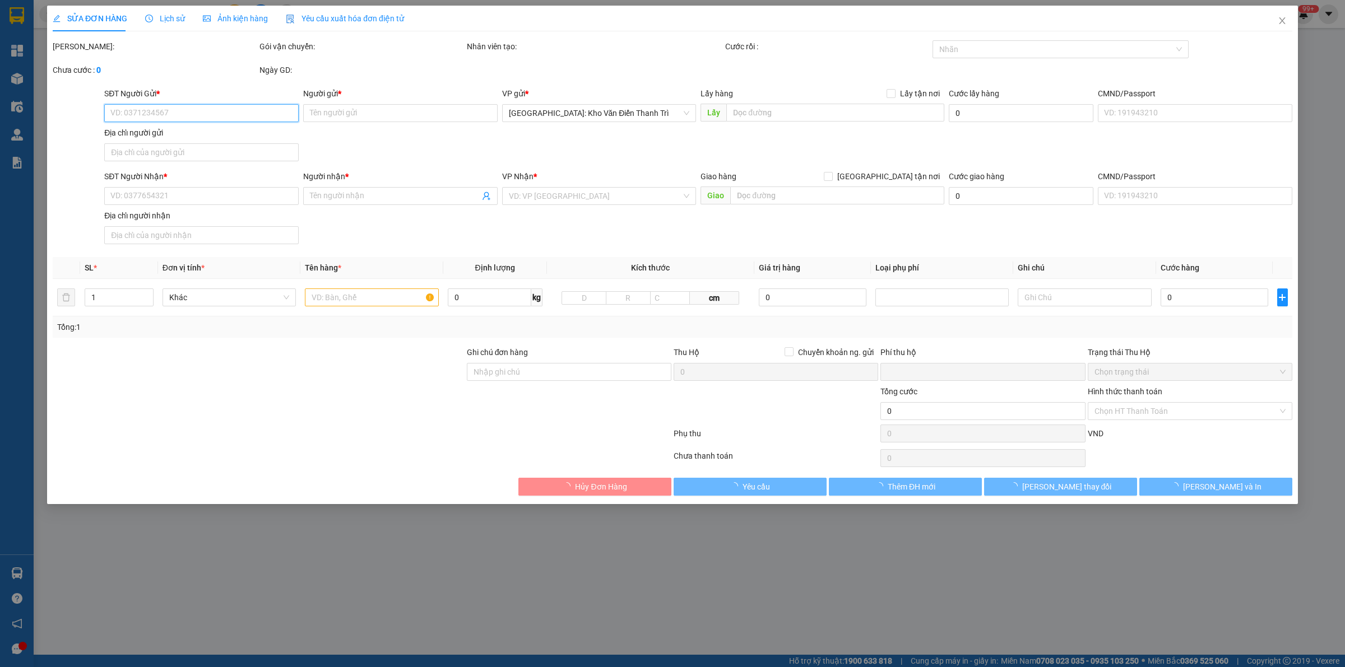
type input "Ngọc"
checkbox input "true"
type input "[STREET_ADDRESS][PERSON_NAME] Bình, [GEOGRAPHIC_DATA], [GEOGRAPHIC_DATA]"
type input "0"
type input "380.000"
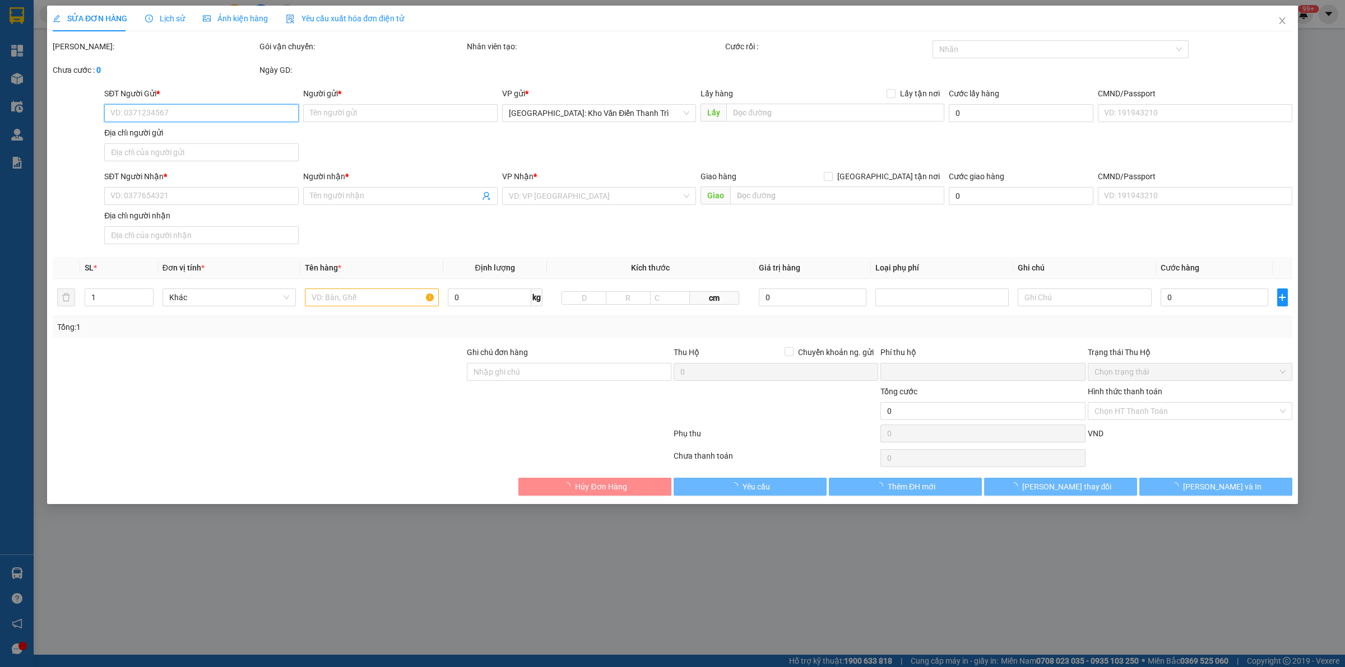
type input "380.000"
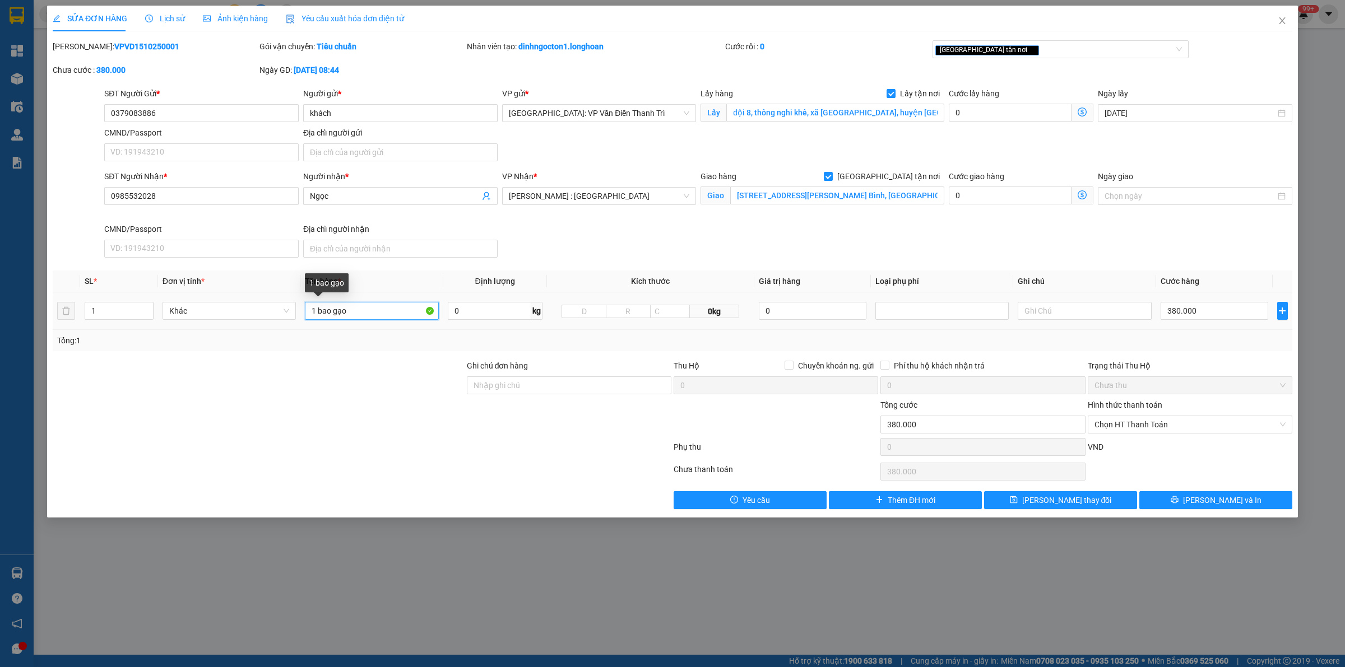
click at [381, 317] on input "1 bao gạo" at bounding box center [371, 311] width 133 height 18
type input "1 bao gạo a khánh bốc"
drag, startPoint x: 1041, startPoint y: 538, endPoint x: 1043, endPoint y: 527, distance: 10.8
click at [1042, 537] on div "SỬA ĐƠN HÀNG Lịch sử Ảnh kiện hàng Yêu cầu xuất hóa đơn điện tử Total Paid Fee …" at bounding box center [672, 333] width 1345 height 667
click at [1062, 499] on span "[PERSON_NAME] thay đổi" at bounding box center [1067, 500] width 90 height 12
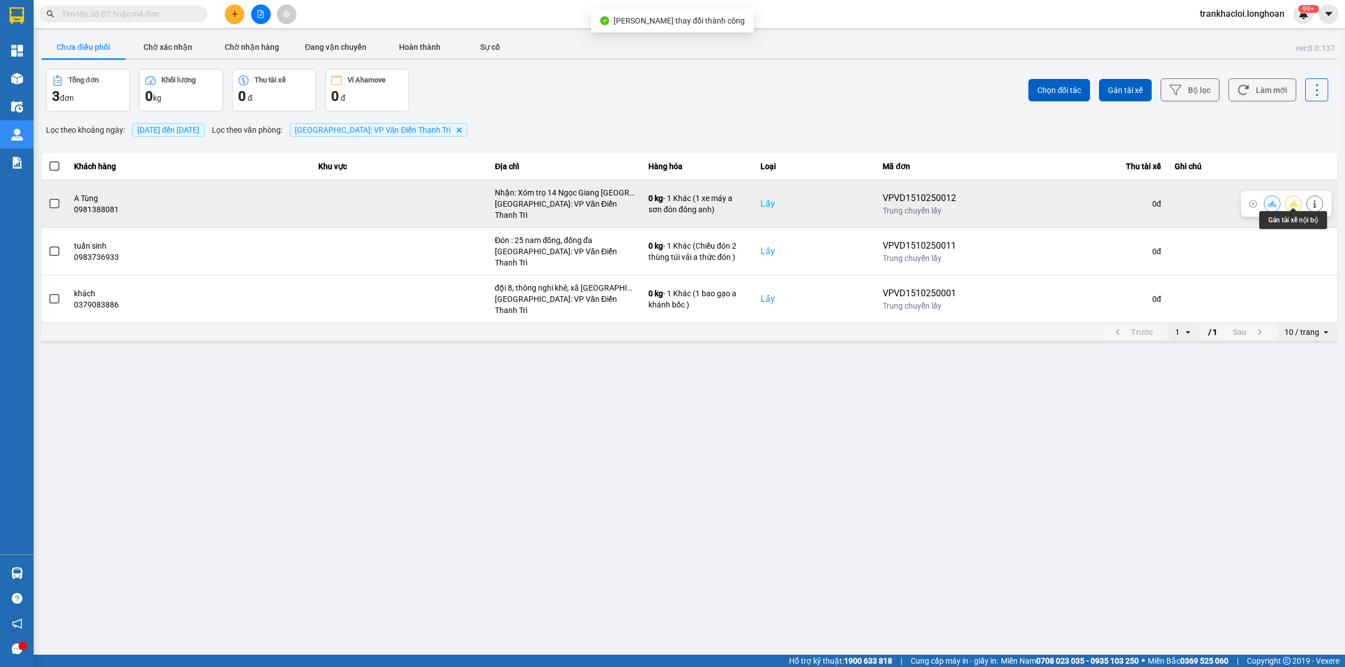
click at [1296, 200] on icon at bounding box center [1293, 204] width 8 height 8
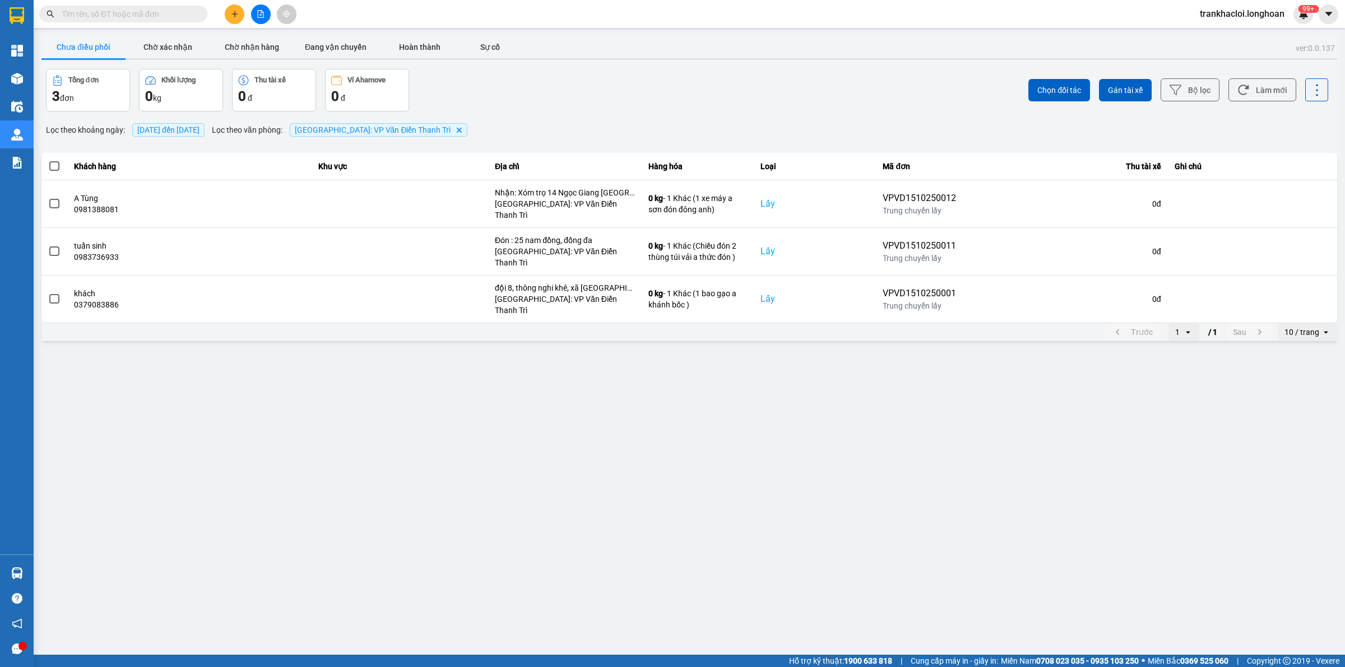
click at [1296, 200] on div "ver: 0.0.137 Chưa điều phối Chờ xác nhận Chờ nhận hàng Đang vận chuyển Hoàn thà…" at bounding box center [689, 189] width 1300 height 310
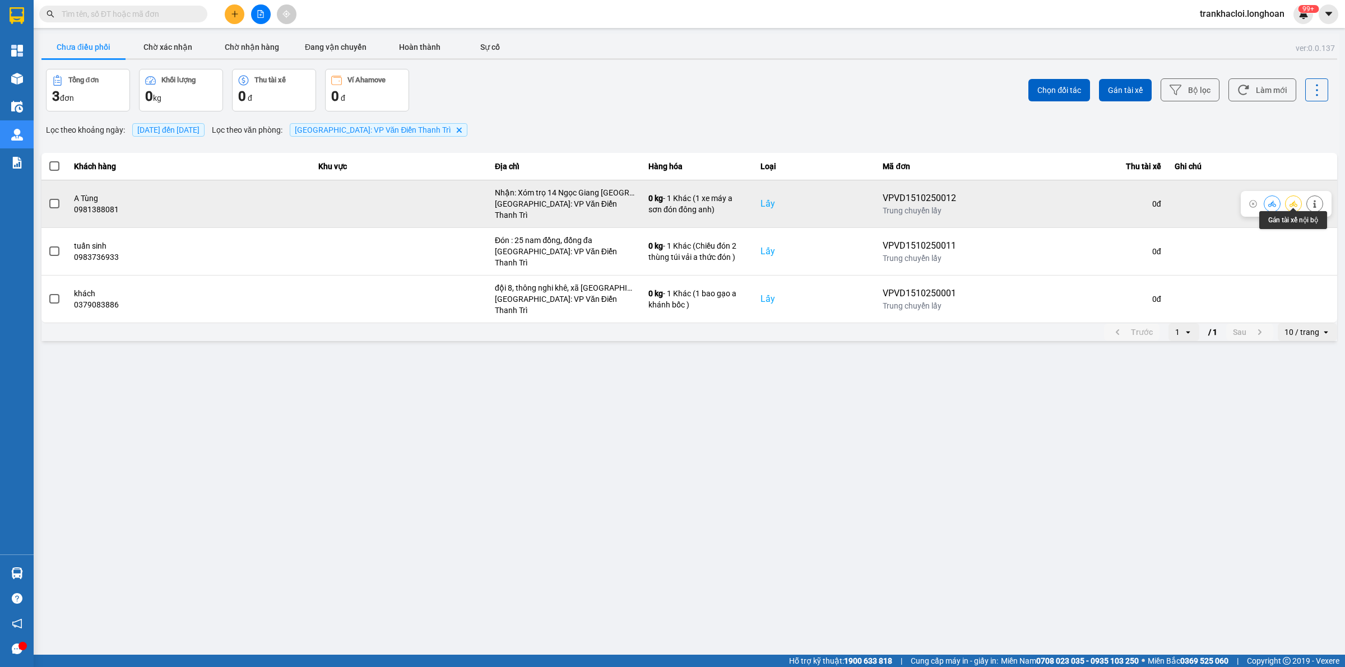
click at [1298, 194] on button at bounding box center [1293, 204] width 16 height 20
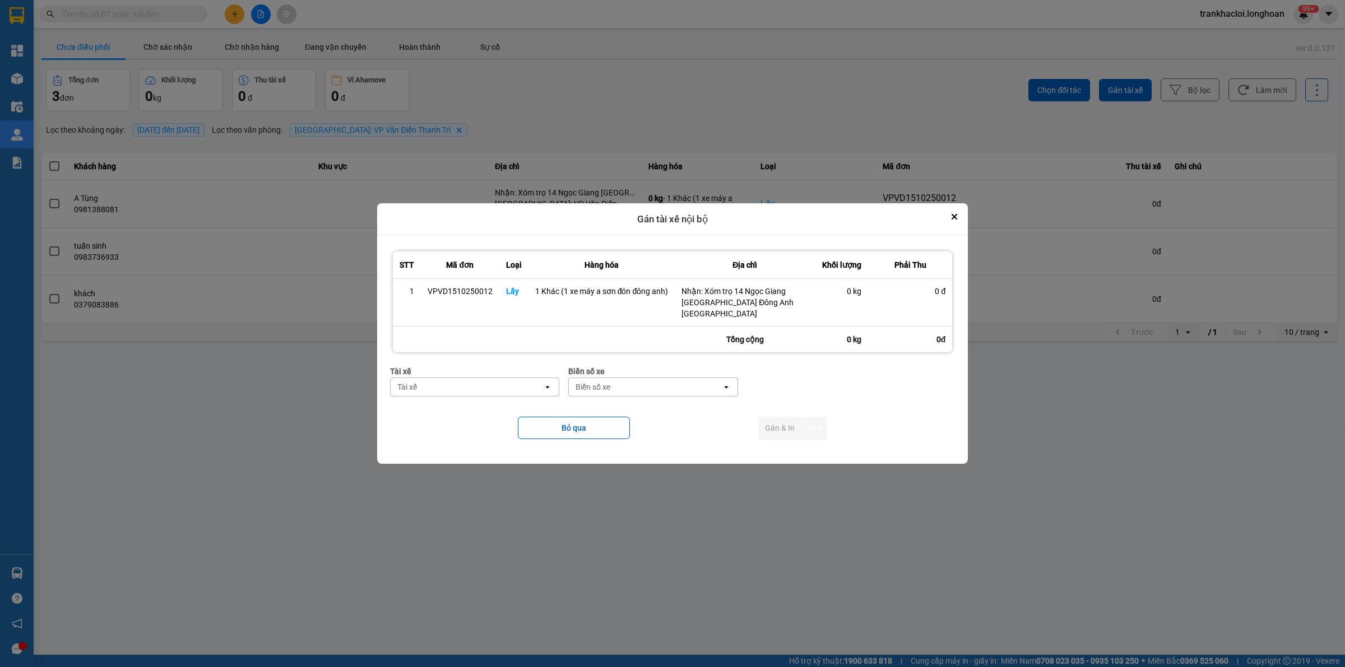
click at [488, 379] on div "Tài xế" at bounding box center [467, 387] width 153 height 18
type input "sơn"
click at [486, 405] on span "0984020525 - [PERSON_NAME] - 0366.969.247" at bounding box center [477, 411] width 156 height 22
click at [659, 378] on div "Biển số xe" at bounding box center [679, 387] width 153 height 18
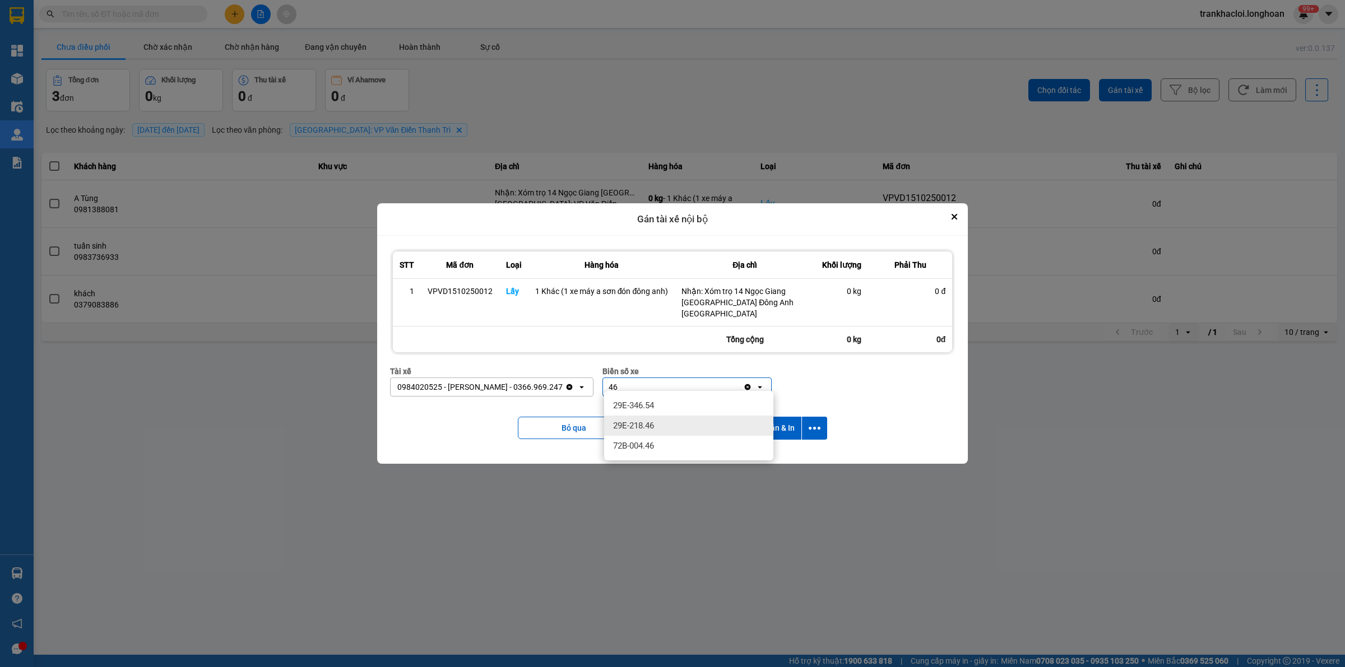
type input "46"
click at [667, 426] on div "29E-218.46" at bounding box center [688, 426] width 169 height 20
click at [813, 422] on icon "dialog" at bounding box center [815, 428] width 12 height 12
click at [771, 452] on span "Chỉ gán tài" at bounding box center [769, 453] width 37 height 11
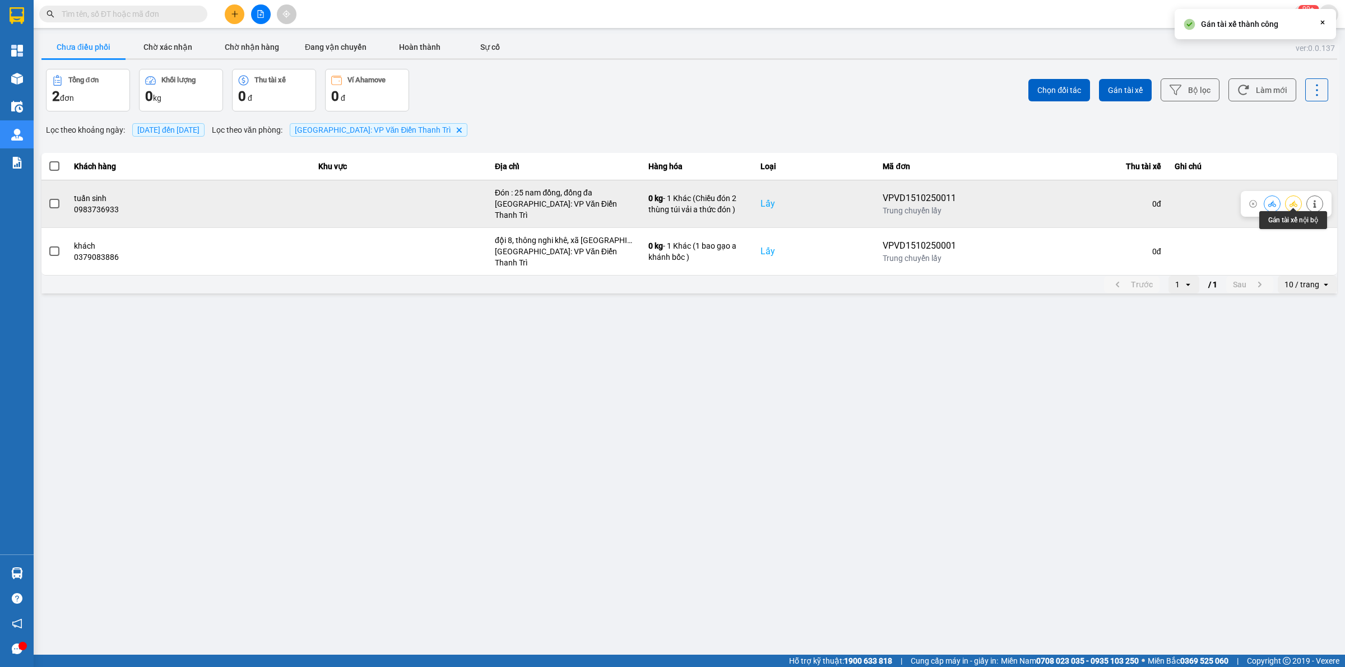
click at [1290, 200] on icon at bounding box center [1293, 204] width 8 height 8
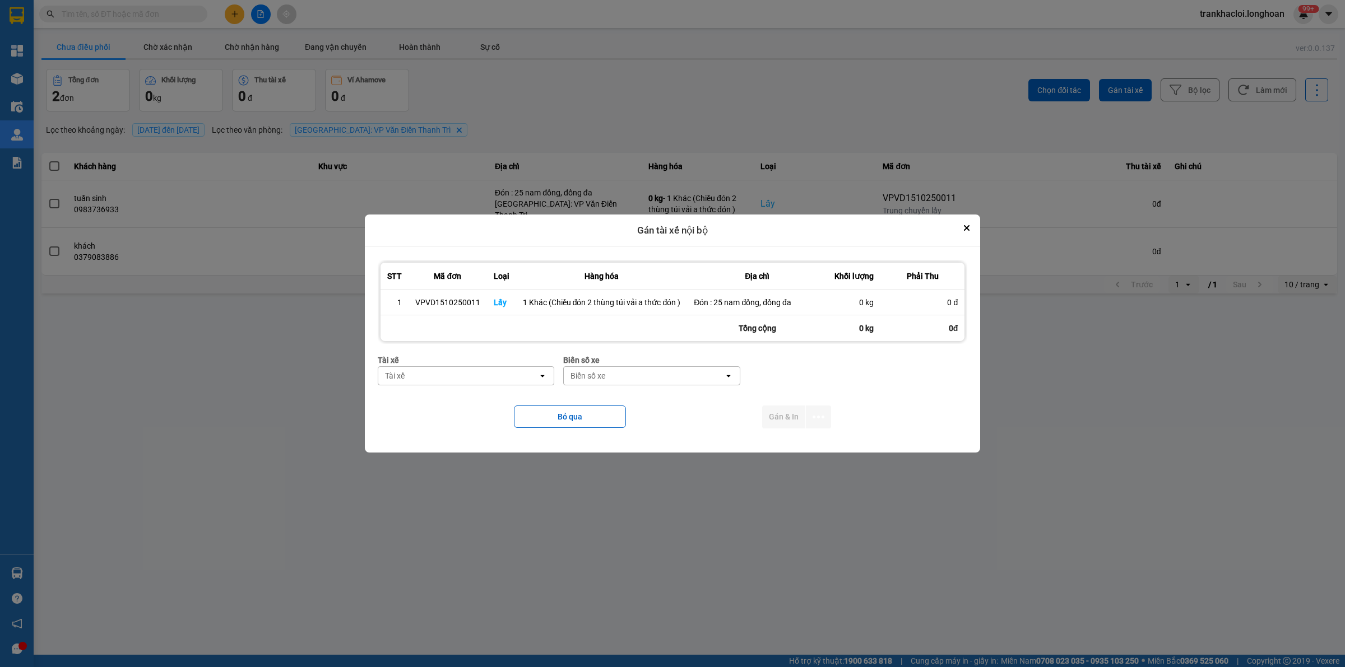
drag, startPoint x: 410, startPoint y: 394, endPoint x: 421, endPoint y: 376, distance: 20.9
click at [410, 392] on div "Tài xế Tài xế open" at bounding box center [466, 374] width 177 height 40
click at [421, 375] on div "Tài xế" at bounding box center [458, 376] width 160 height 18
type input "thức"
click at [485, 405] on span "0353762489 - vũ văn thức lái xe 0356.323.247" at bounding box center [468, 405] width 163 height 22
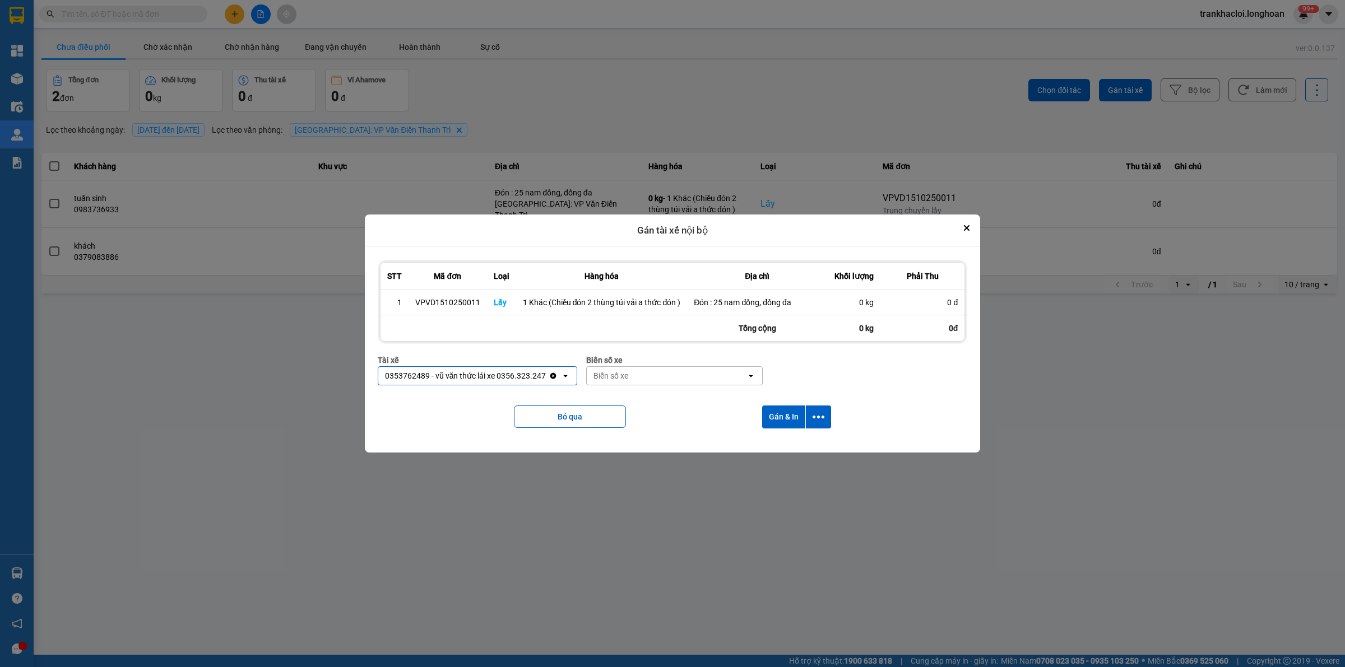
click at [607, 377] on div "Biển số xe" at bounding box center [610, 375] width 35 height 11
type input "45"
drag, startPoint x: 617, startPoint y: 396, endPoint x: 751, endPoint y: 416, distance: 135.4
click at [617, 396] on span "29E-121.45" at bounding box center [614, 399] width 41 height 11
click at [819, 417] on icon "dialog" at bounding box center [818, 417] width 12 height 3
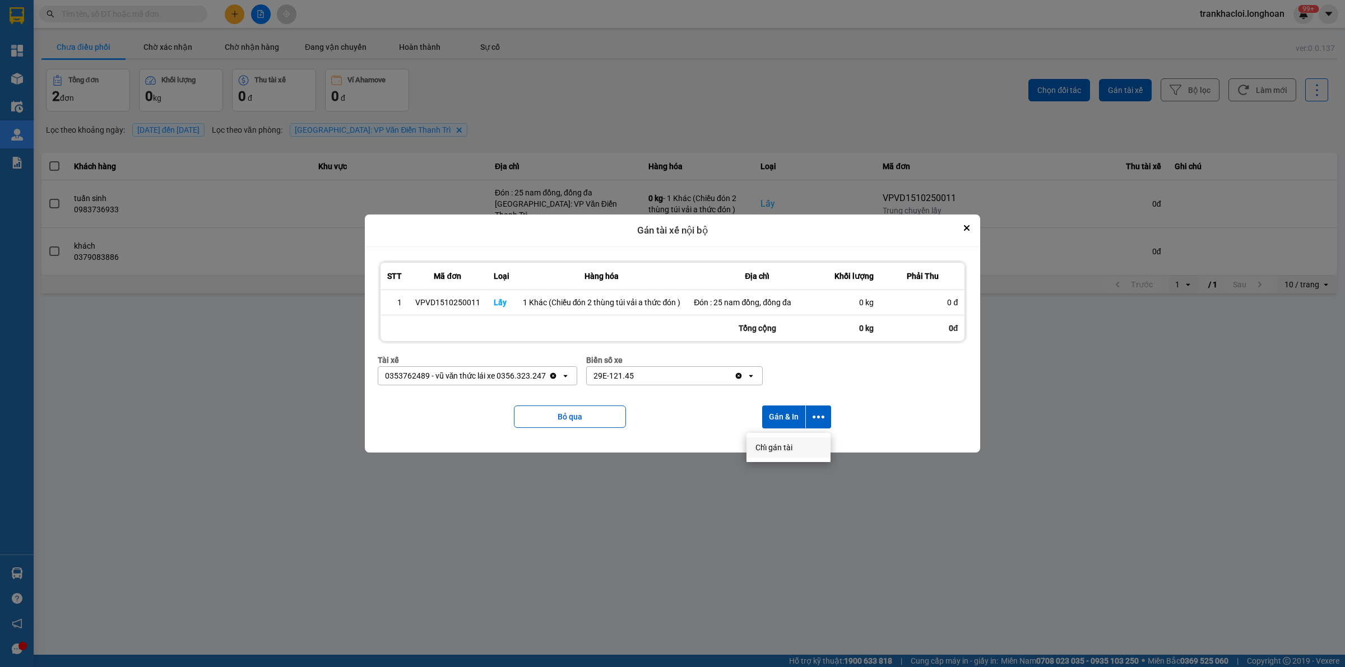
click at [778, 438] on li "Chỉ gán tài" at bounding box center [788, 448] width 84 height 20
click at [826, 416] on button "dialog" at bounding box center [818, 417] width 25 height 23
click at [779, 452] on span "Chỉ gán tài" at bounding box center [773, 447] width 37 height 11
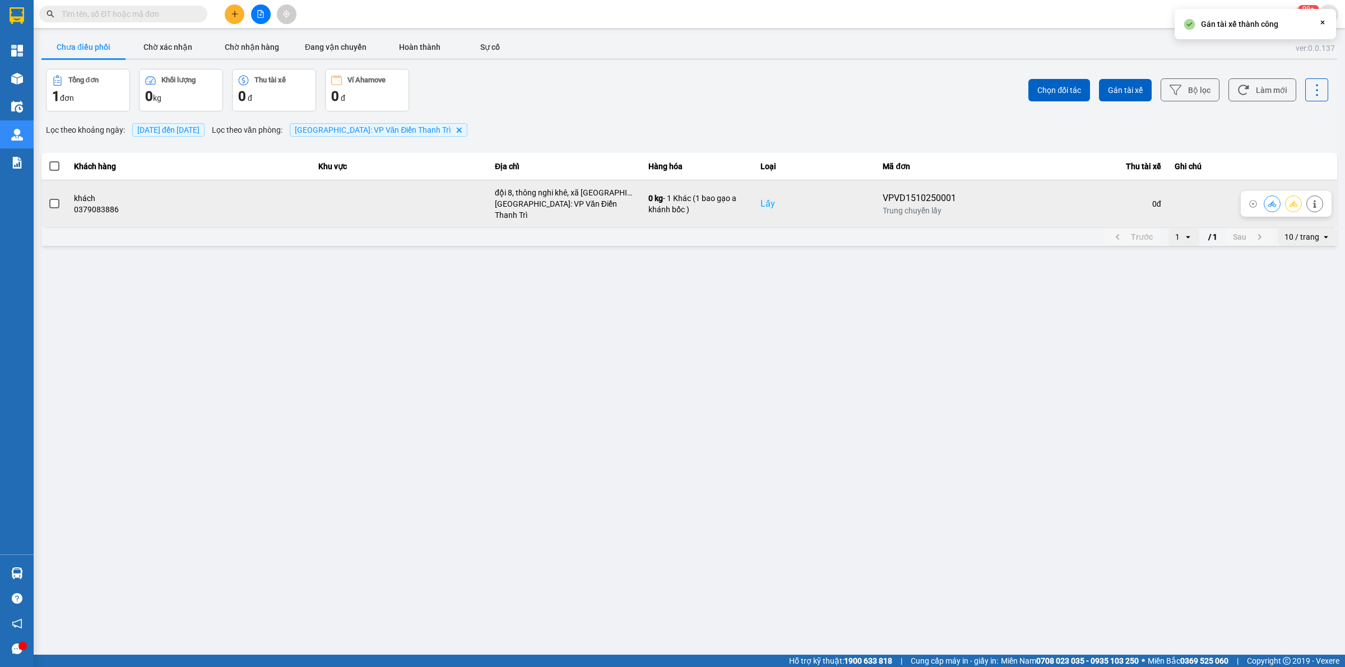
click at [1296, 202] on icon at bounding box center [1293, 204] width 8 height 6
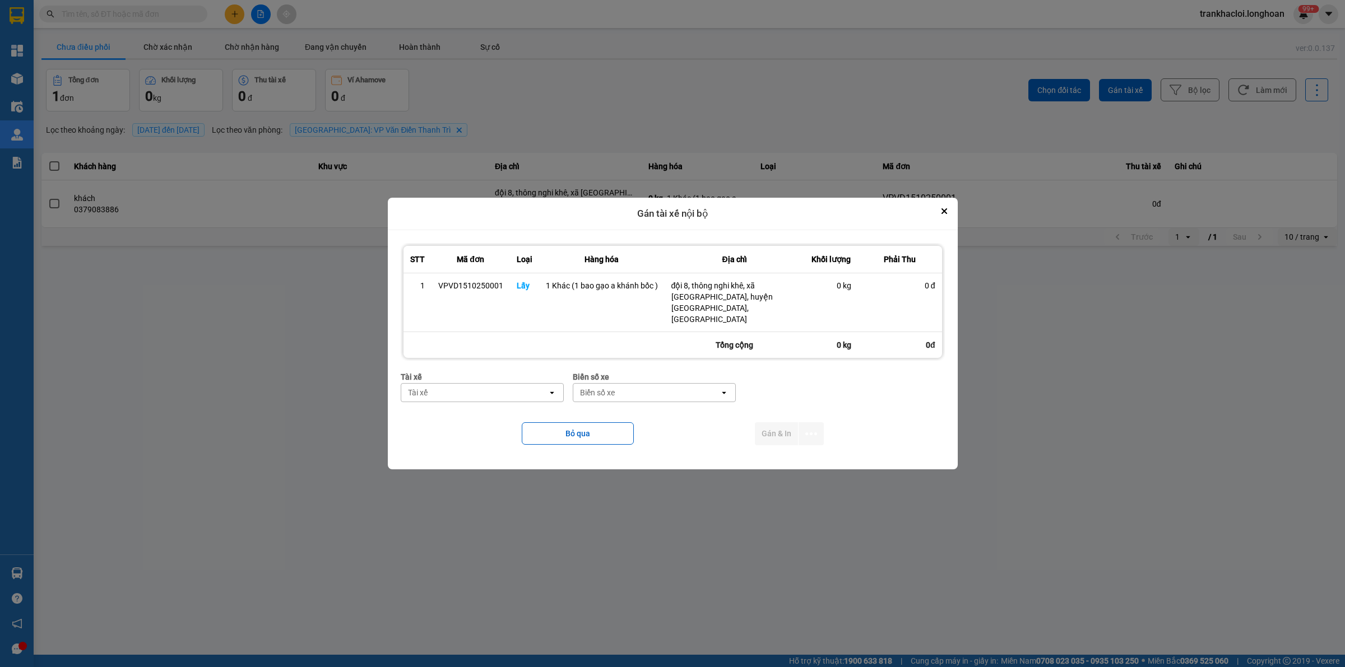
click at [467, 384] on div "Tài xế" at bounding box center [474, 393] width 146 height 18
type input "khánh"
click at [498, 409] on span "0372727247 - [PERSON_NAME] 0975.336.976" at bounding box center [484, 411] width 149 height 22
click at [629, 387] on div "Biển số xe" at bounding box center [633, 392] width 35 height 11
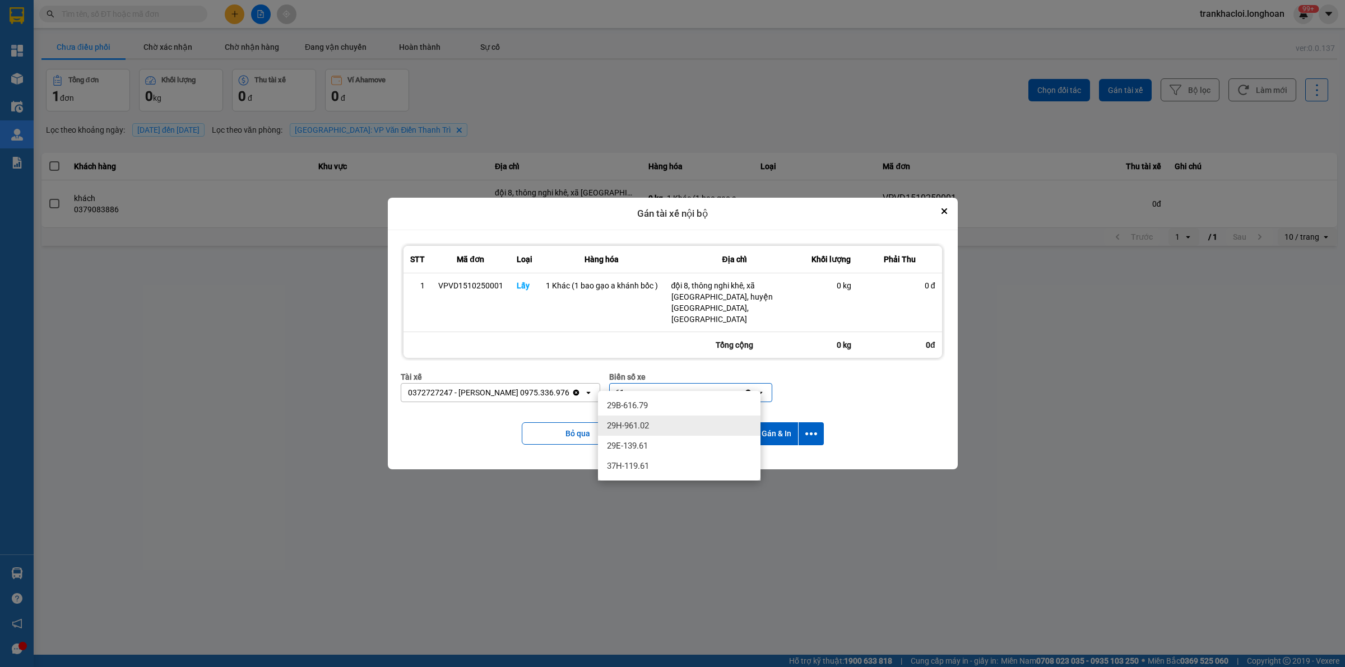
type input "61"
drag, startPoint x: 651, startPoint y: 441, endPoint x: 755, endPoint y: 427, distance: 104.6
click at [653, 441] on div "29E-139.61" at bounding box center [679, 446] width 162 height 20
click at [810, 428] on icon "dialog" at bounding box center [811, 434] width 12 height 12
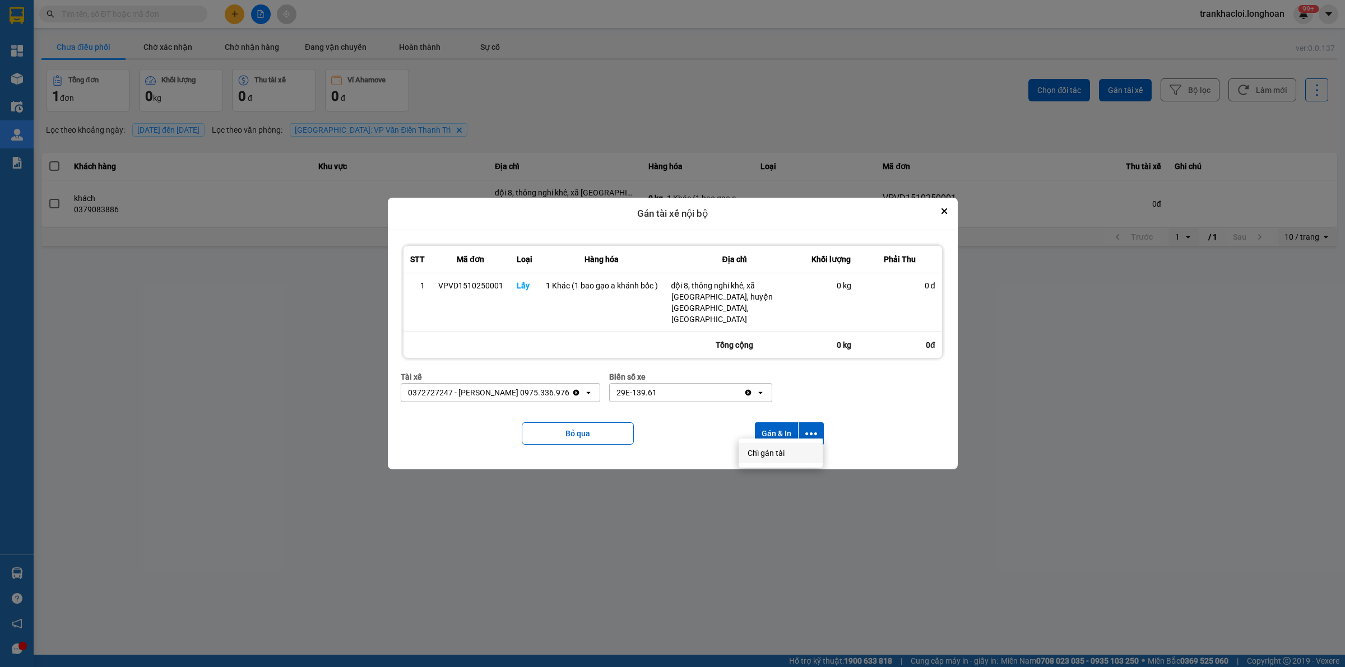
drag, startPoint x: 765, startPoint y: 452, endPoint x: 750, endPoint y: 454, distance: 15.9
click at [765, 452] on span "Chỉ gán tài" at bounding box center [765, 453] width 37 height 11
